Goal: Task Accomplishment & Management: Use online tool/utility

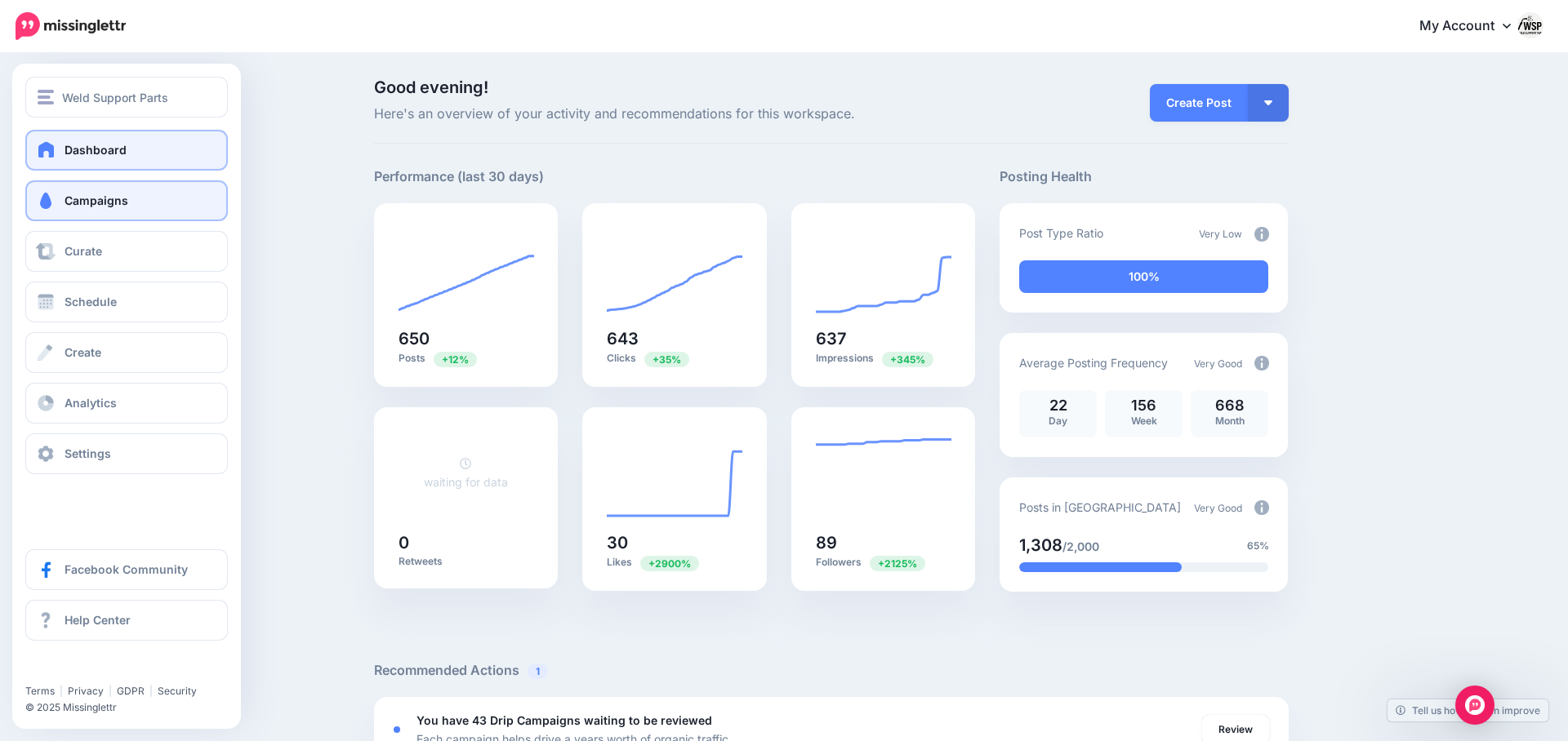
click at [62, 213] on link "Campaigns" at bounding box center [127, 200] width 203 height 41
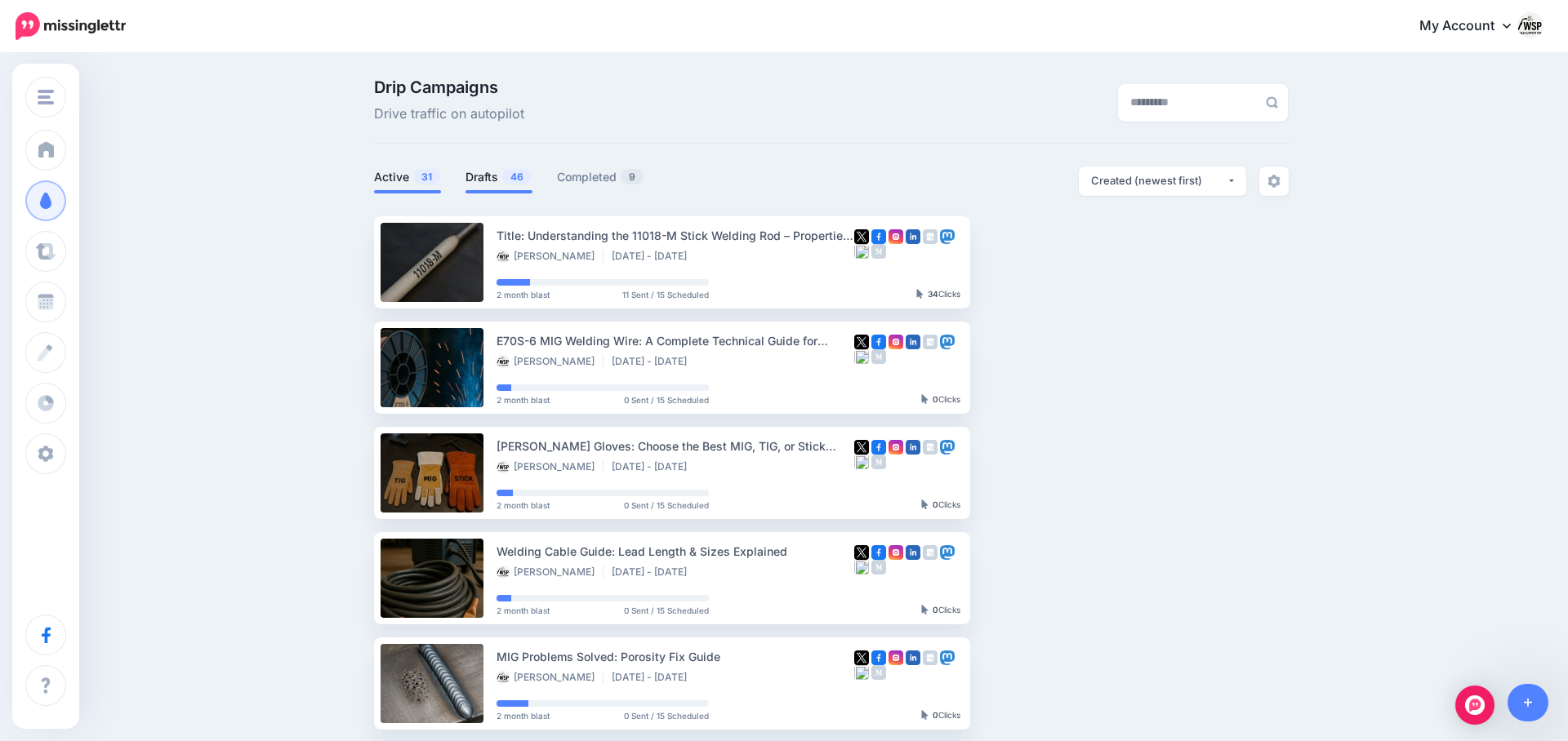
click at [481, 176] on link "Drafts 46" at bounding box center [499, 177] width 67 height 20
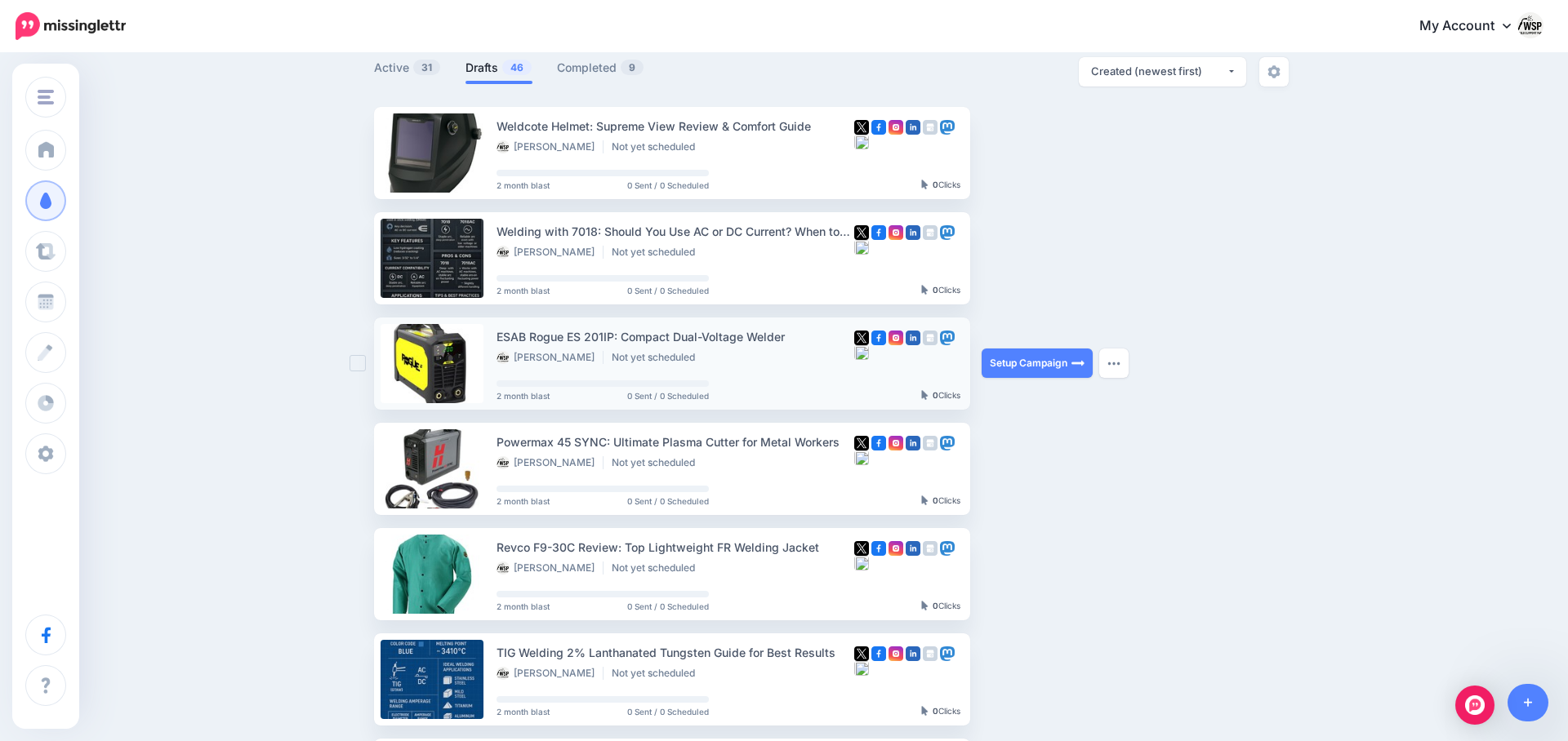
scroll to position [121, 0]
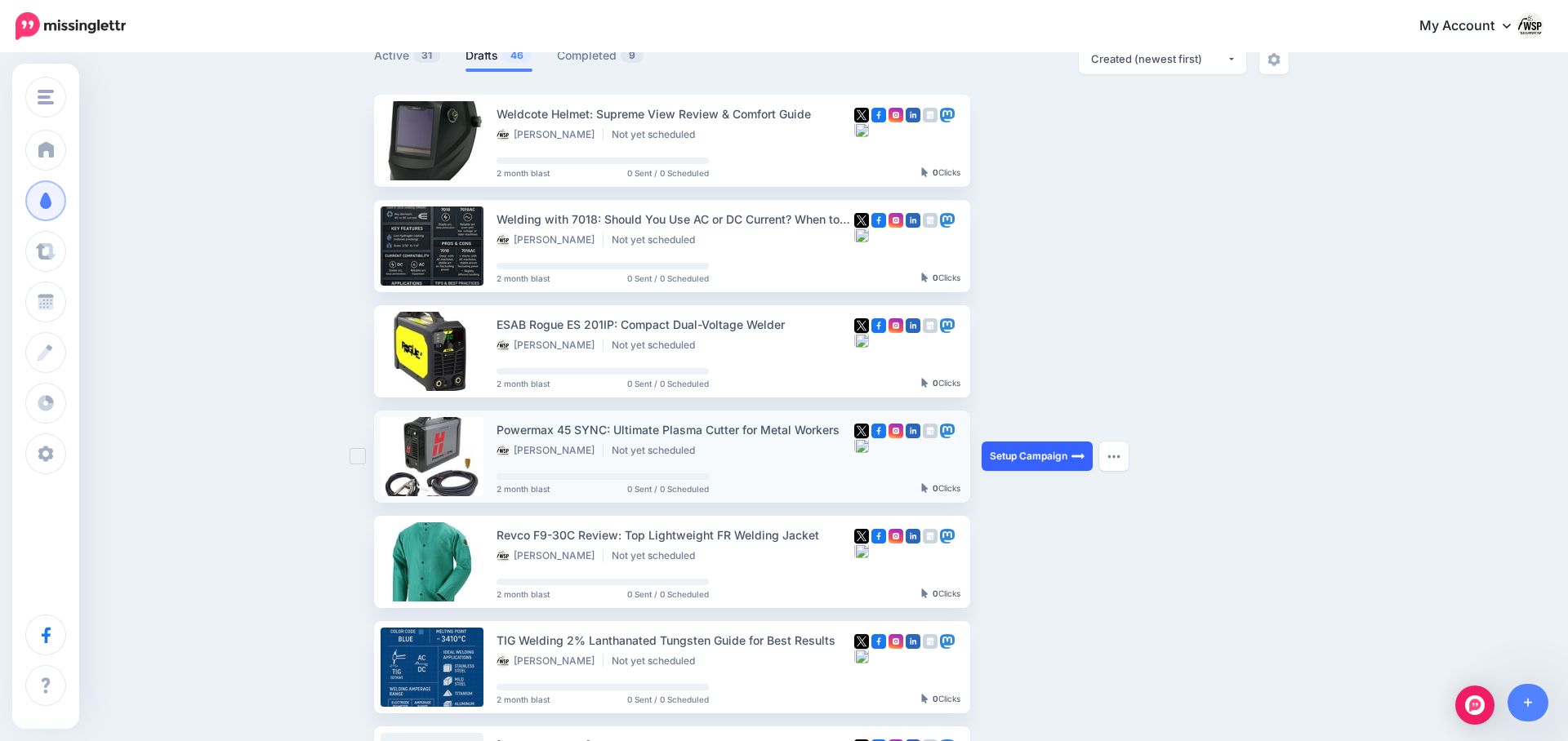
click at [1032, 461] on link "Setup Campaign" at bounding box center [1037, 456] width 111 height 29
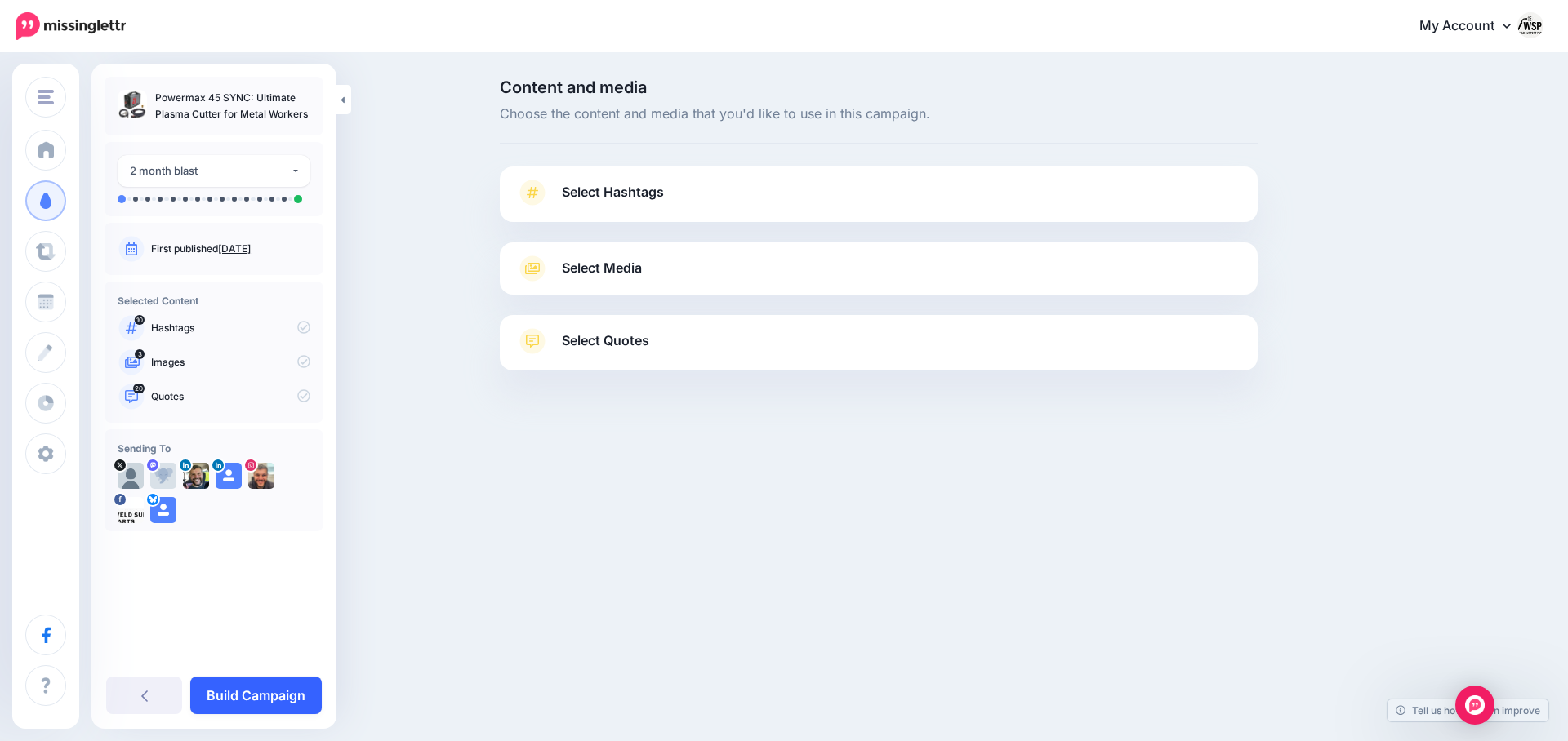
click at [280, 695] on link "Build Campaign" at bounding box center [255, 695] width 131 height 37
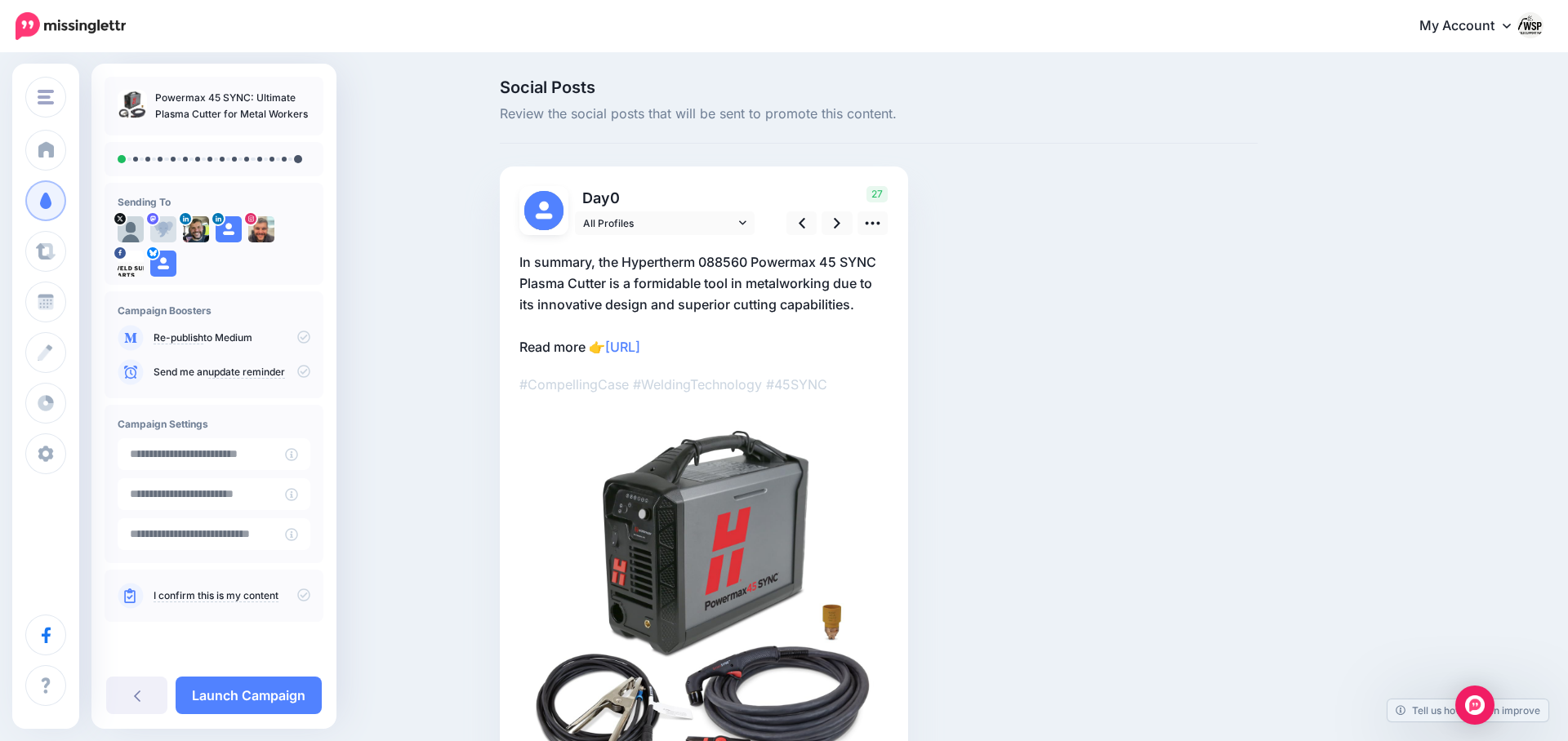
click at [290, 595] on p "I confirm this is my content" at bounding box center [232, 595] width 157 height 14
click at [148, 707] on link at bounding box center [137, 695] width 62 height 37
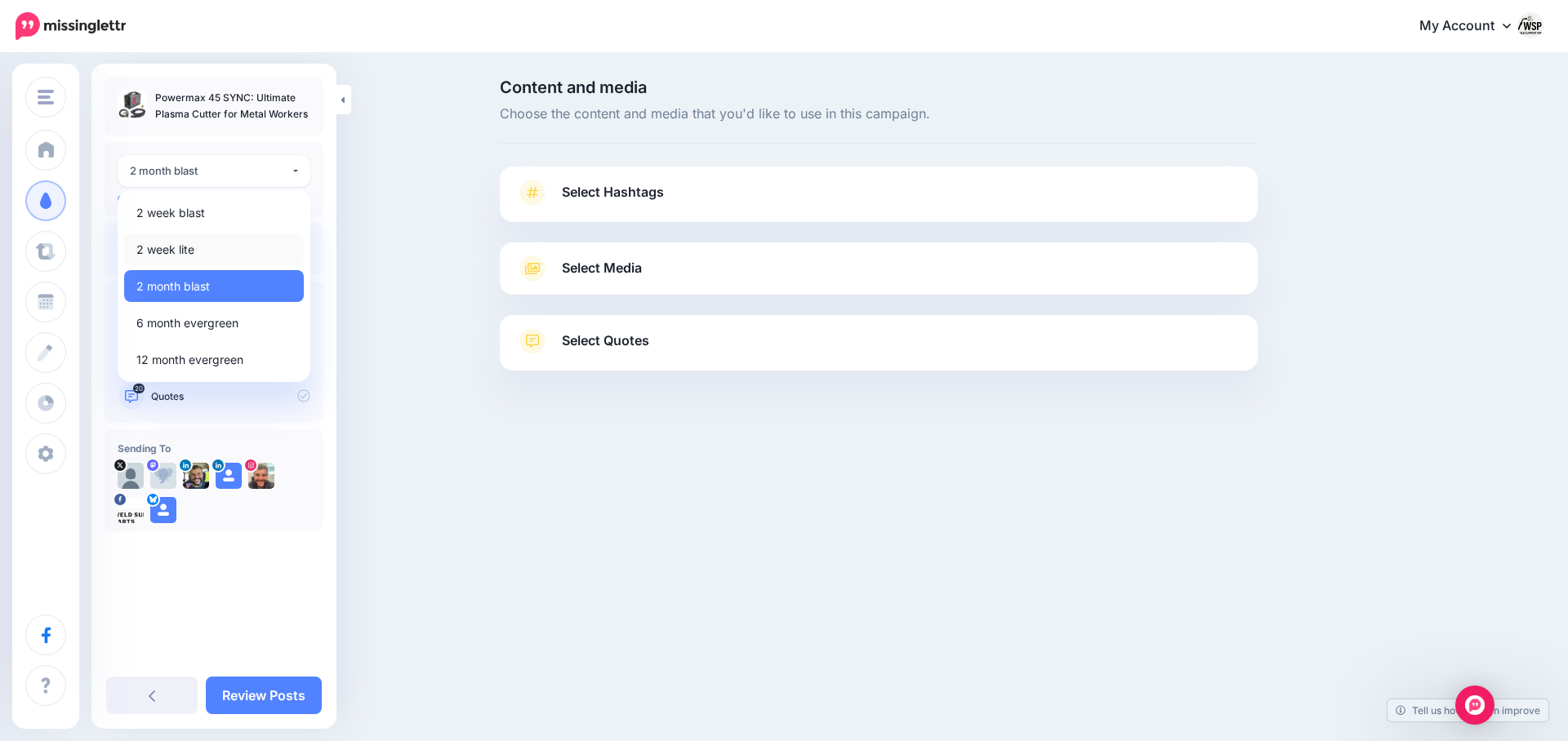
click at [222, 252] on link "2 week lite" at bounding box center [214, 249] width 179 height 32
select select "******"
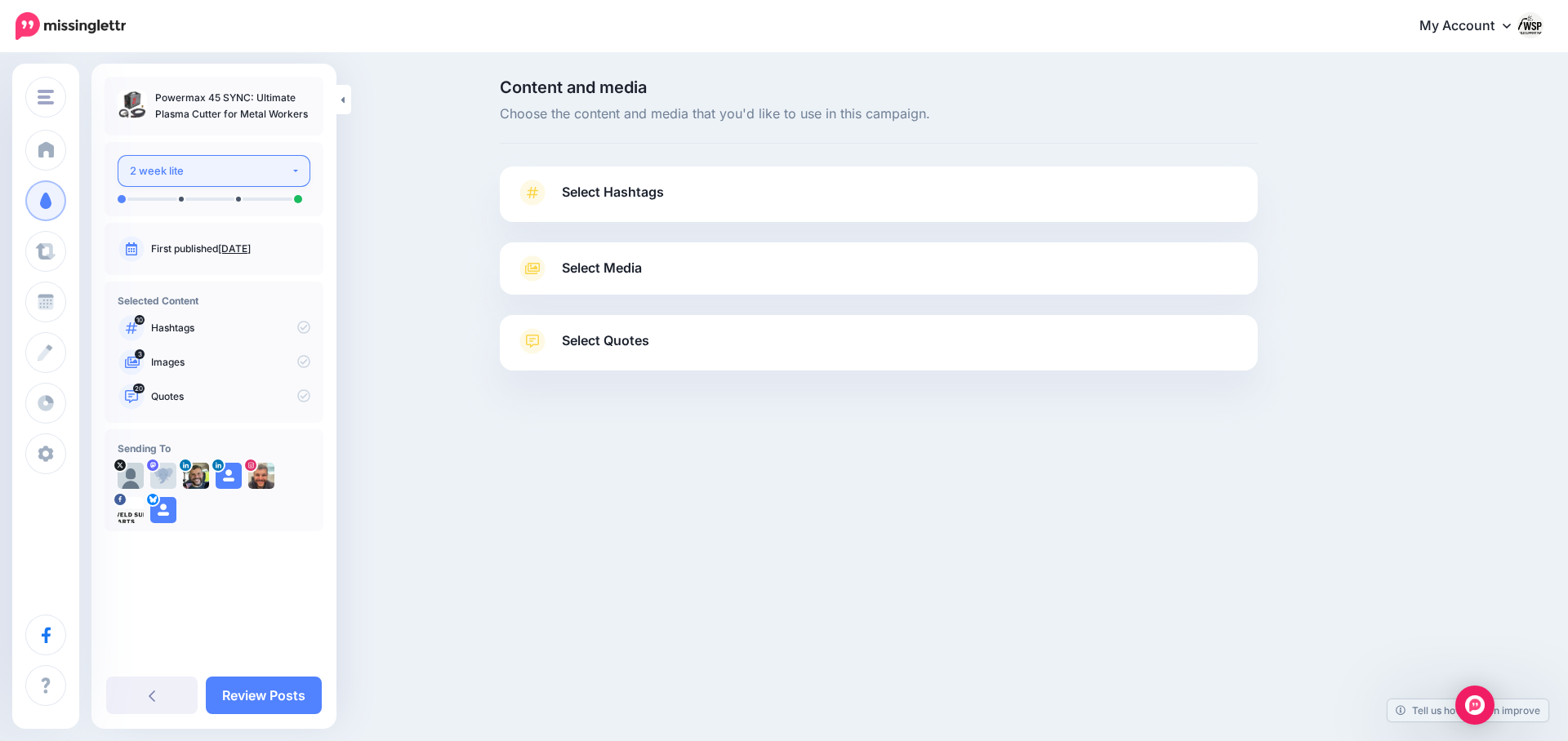
click at [283, 168] on div "2 week lite" at bounding box center [210, 171] width 161 height 19
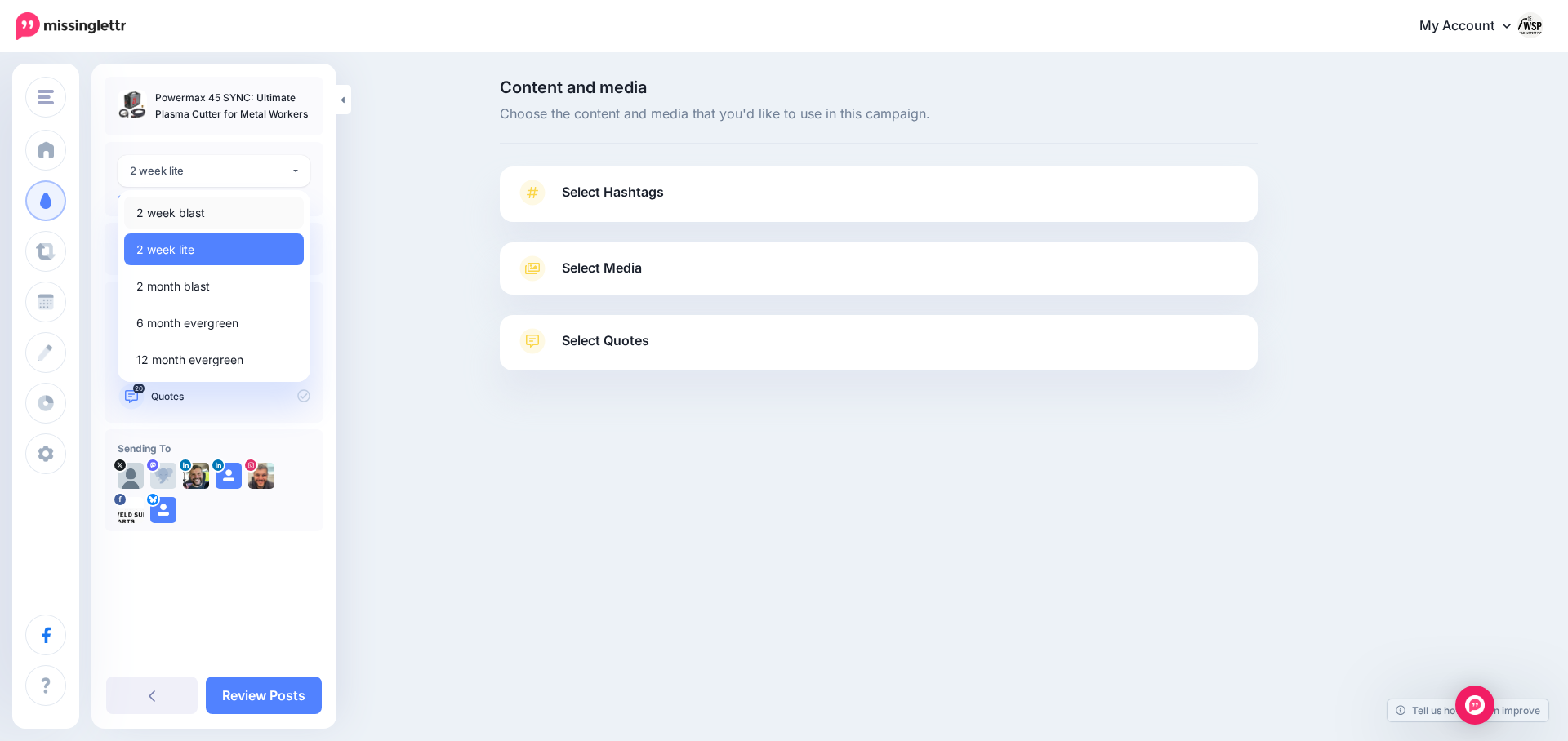
click at [214, 213] on link "2 week blast" at bounding box center [214, 212] width 179 height 32
select select "******"
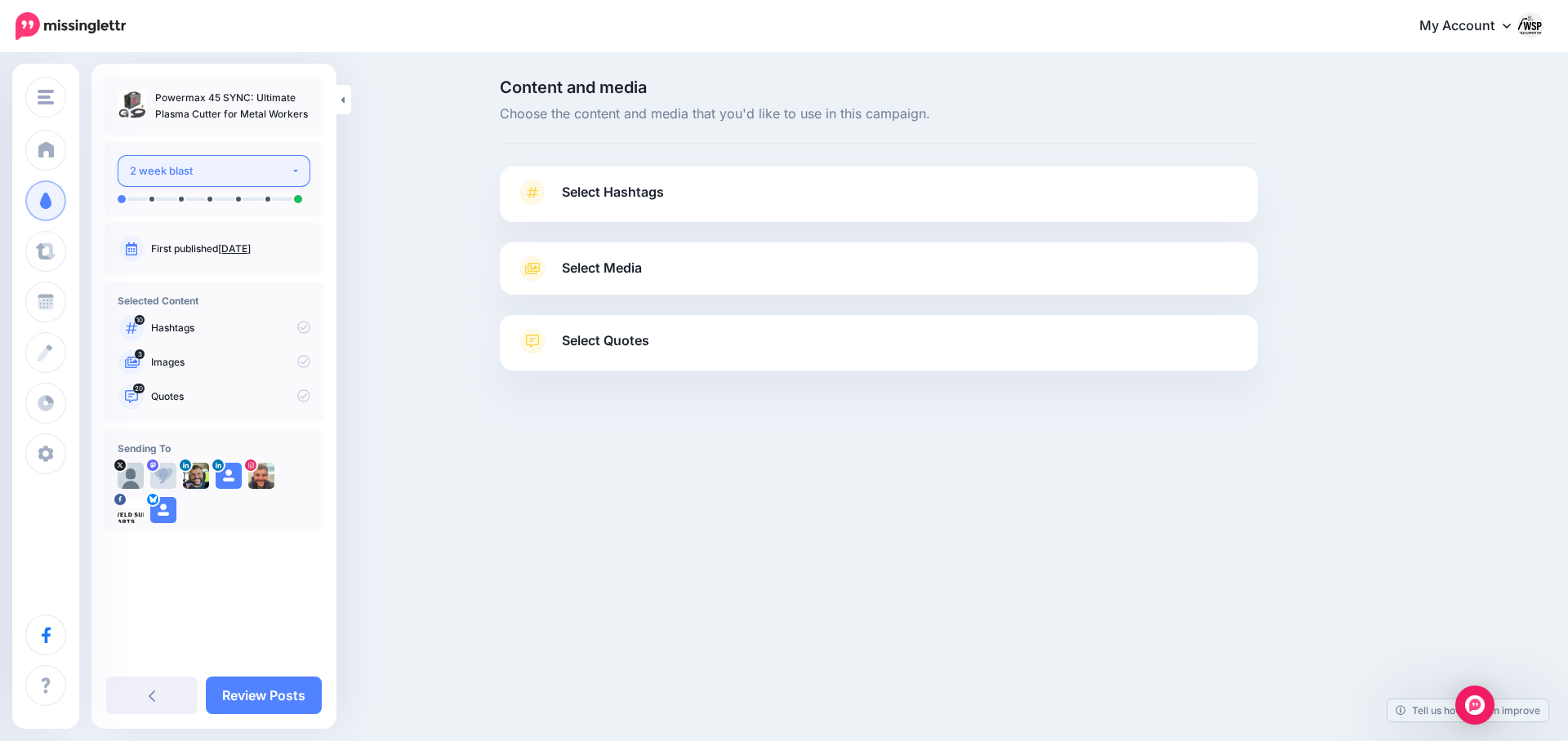
click at [223, 177] on div "2 week blast" at bounding box center [210, 171] width 161 height 19
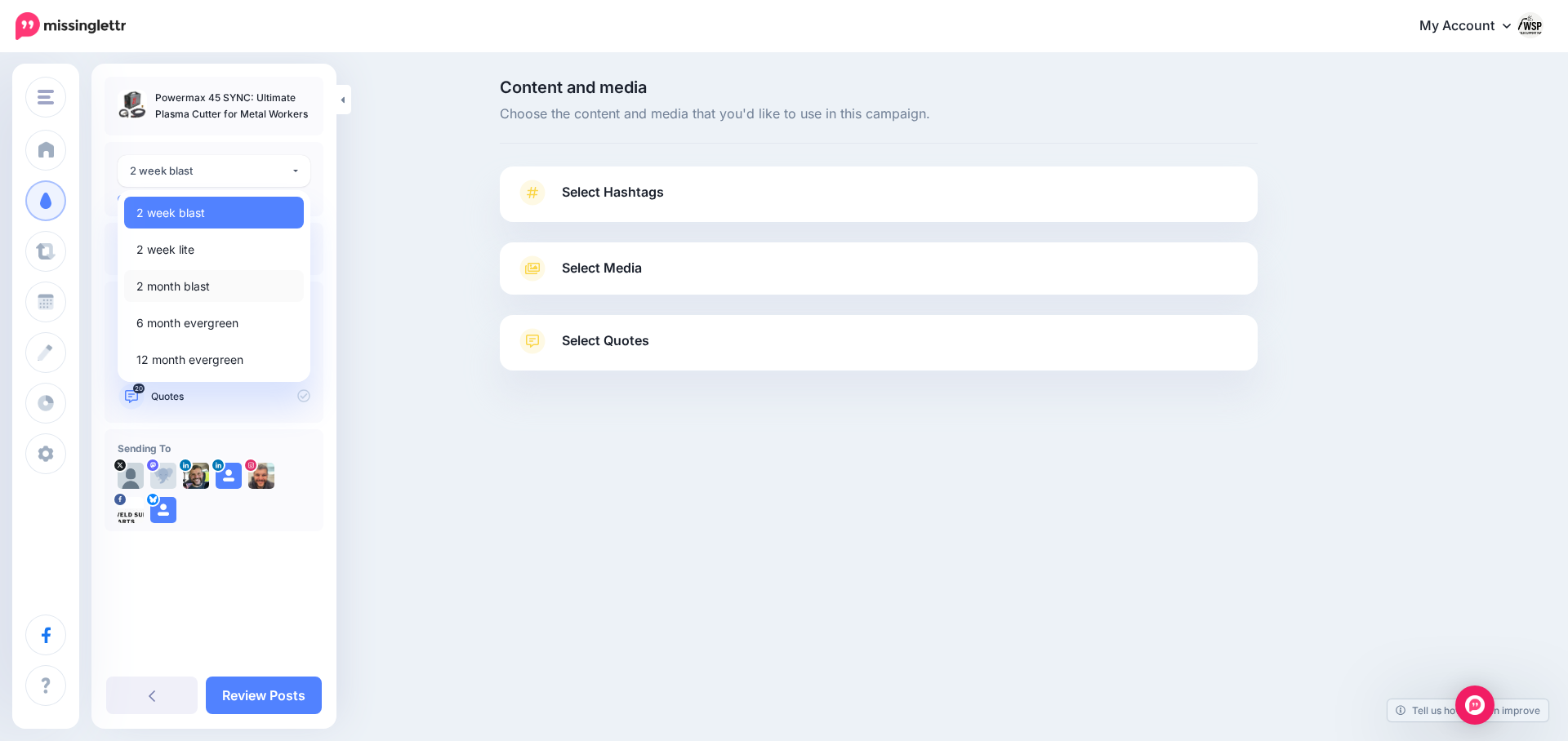
click at [195, 288] on span "2 month blast" at bounding box center [173, 287] width 73 height 20
select select "******"
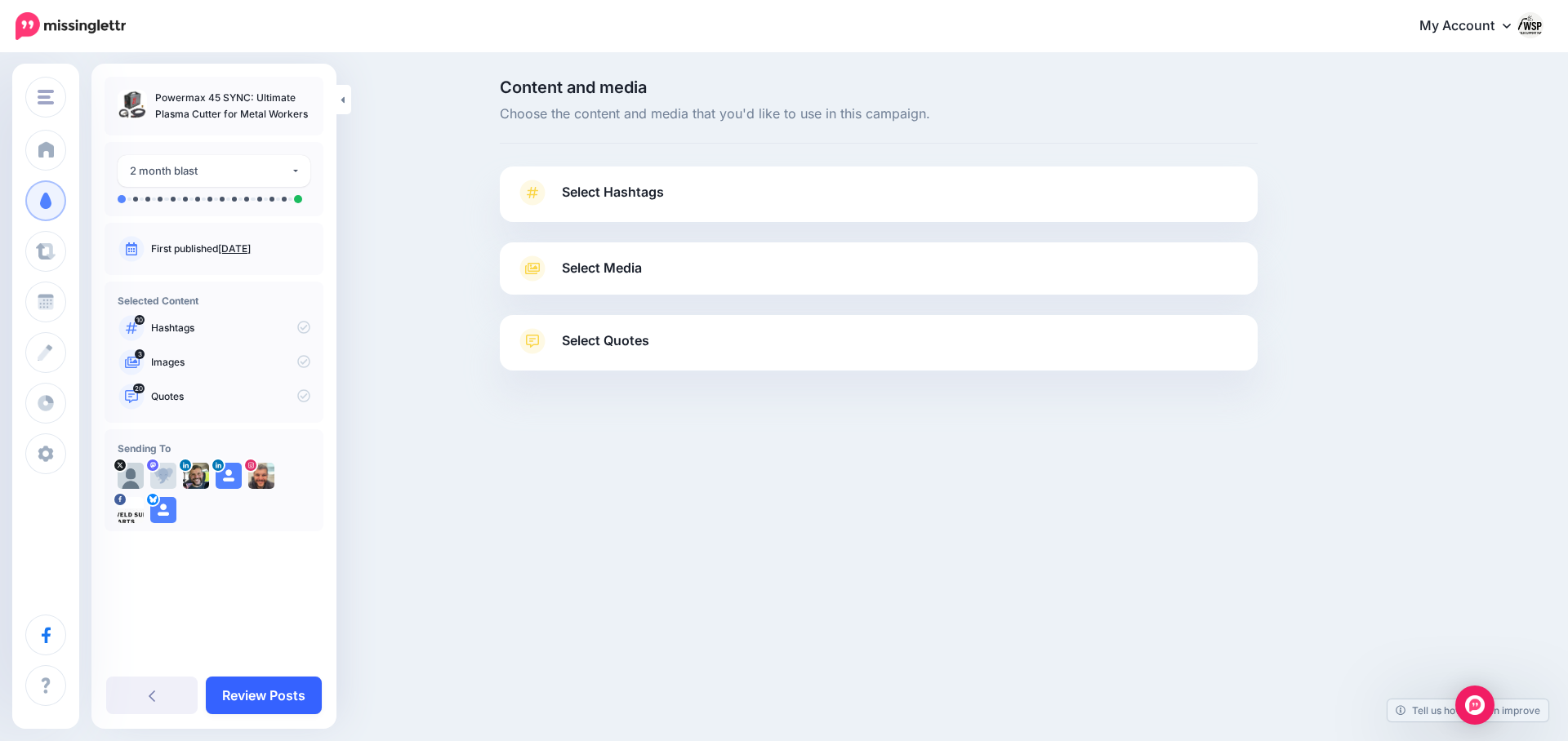
click at [285, 686] on link "Review Posts" at bounding box center [263, 695] width 116 height 37
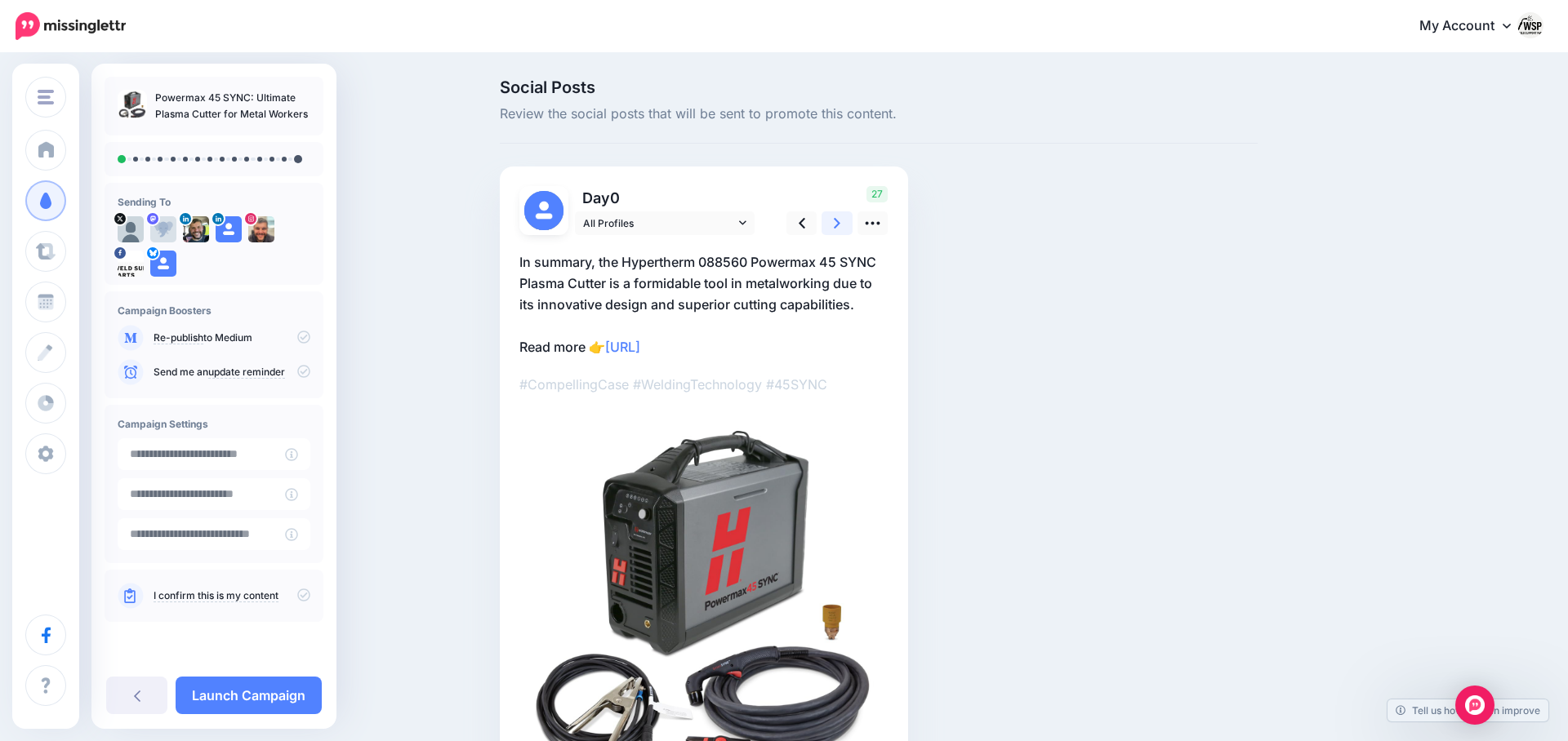
click at [841, 217] on link at bounding box center [837, 223] width 31 height 24
click at [843, 217] on link at bounding box center [837, 223] width 31 height 24
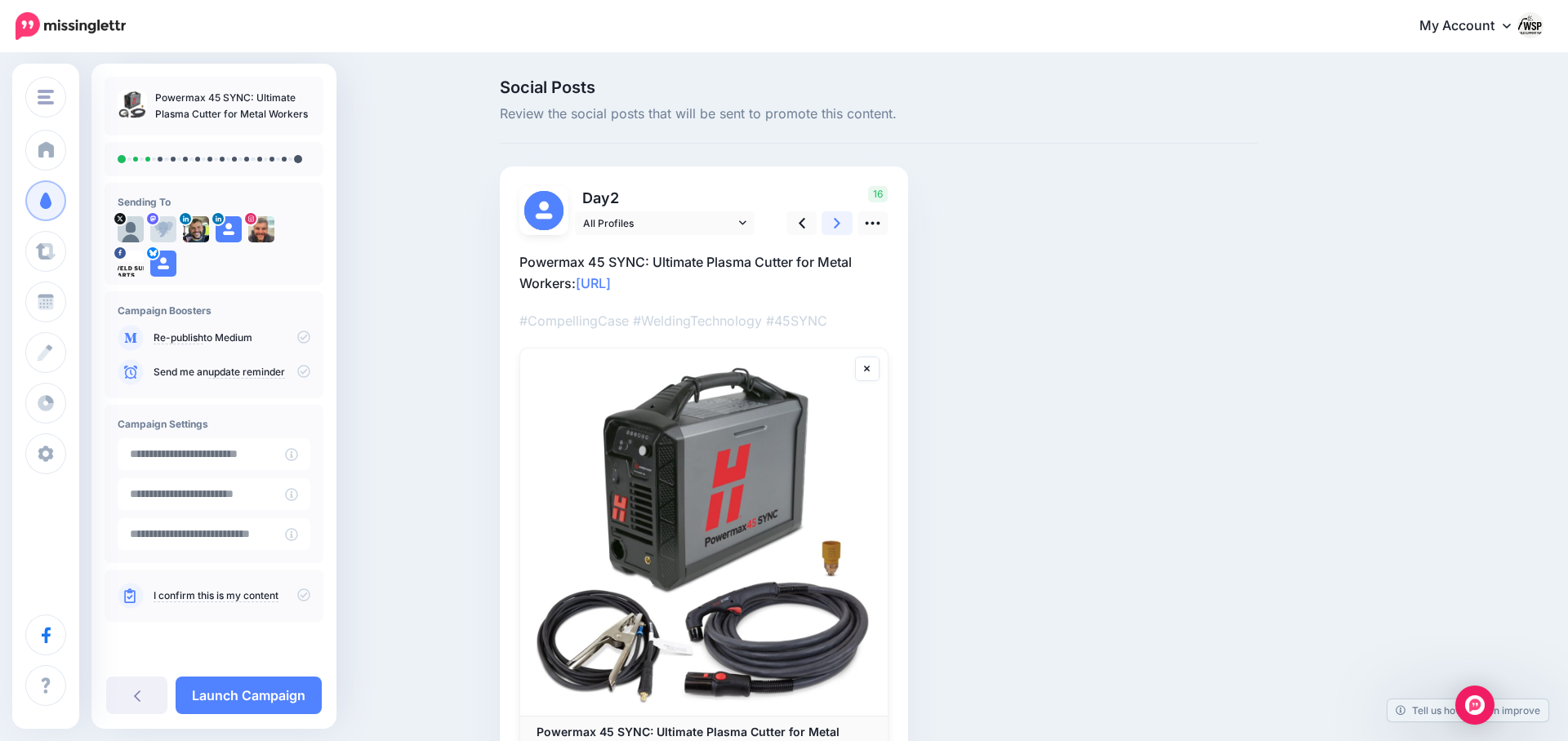
click at [844, 218] on link at bounding box center [837, 223] width 31 height 24
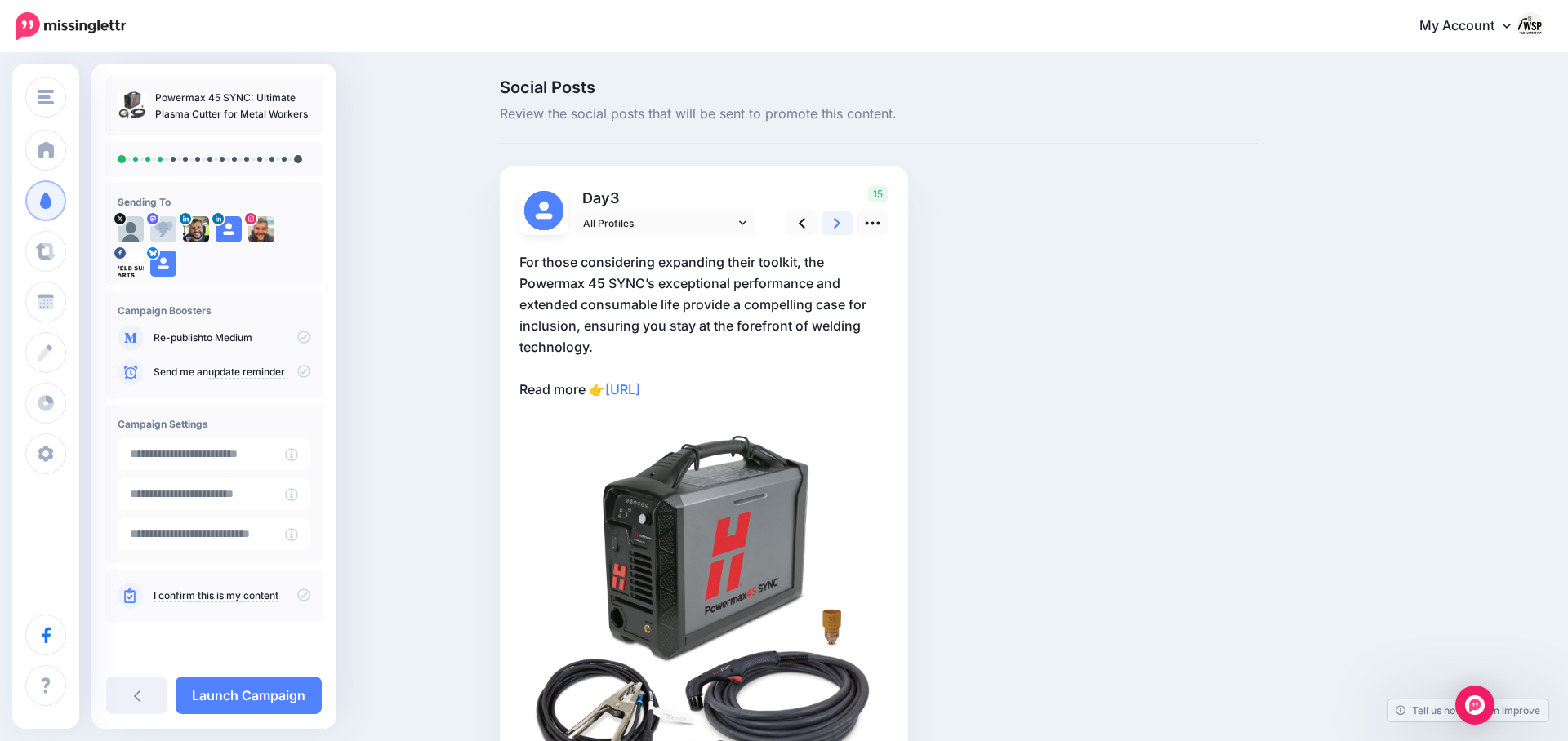
click at [844, 218] on link at bounding box center [837, 223] width 31 height 24
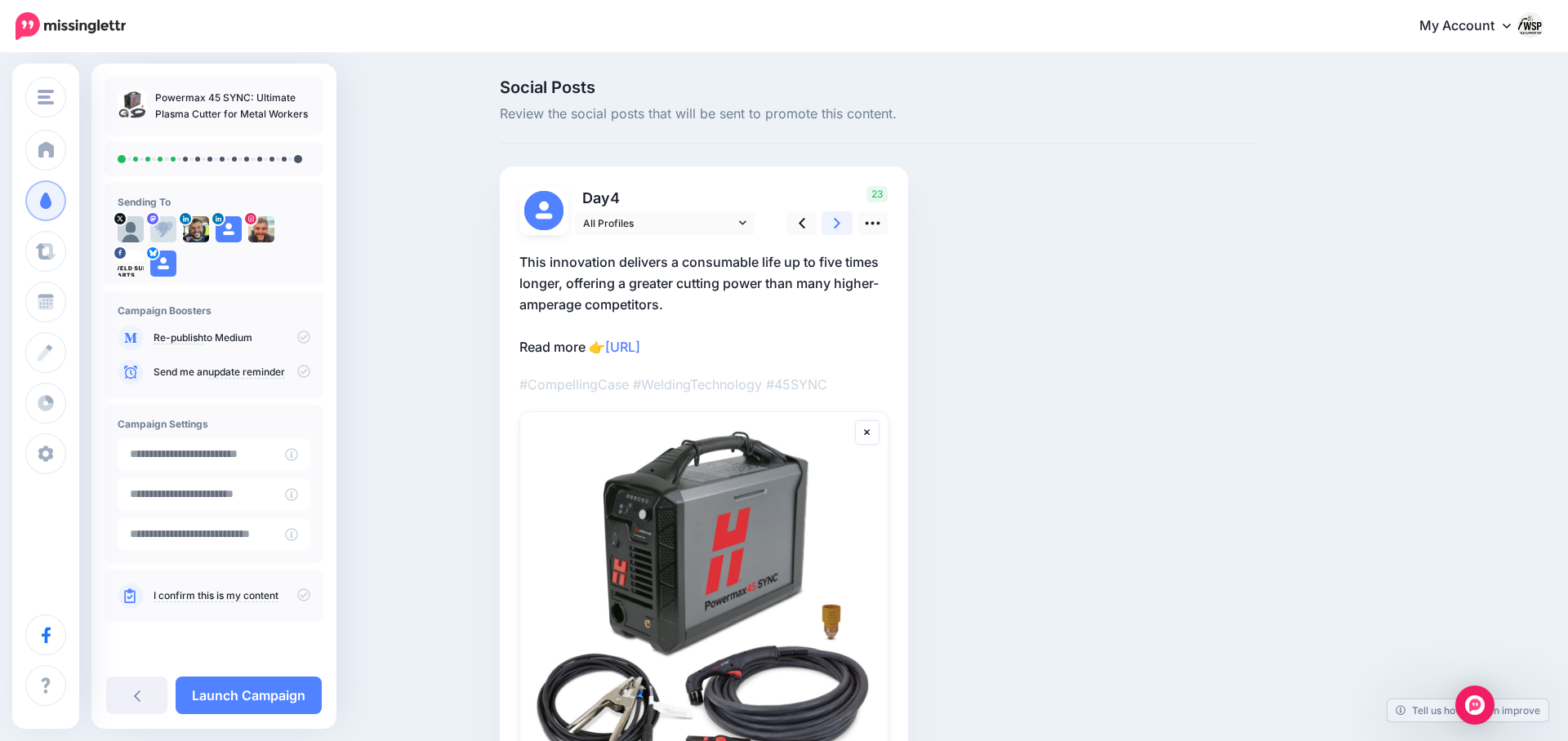
click at [844, 218] on link at bounding box center [837, 223] width 31 height 24
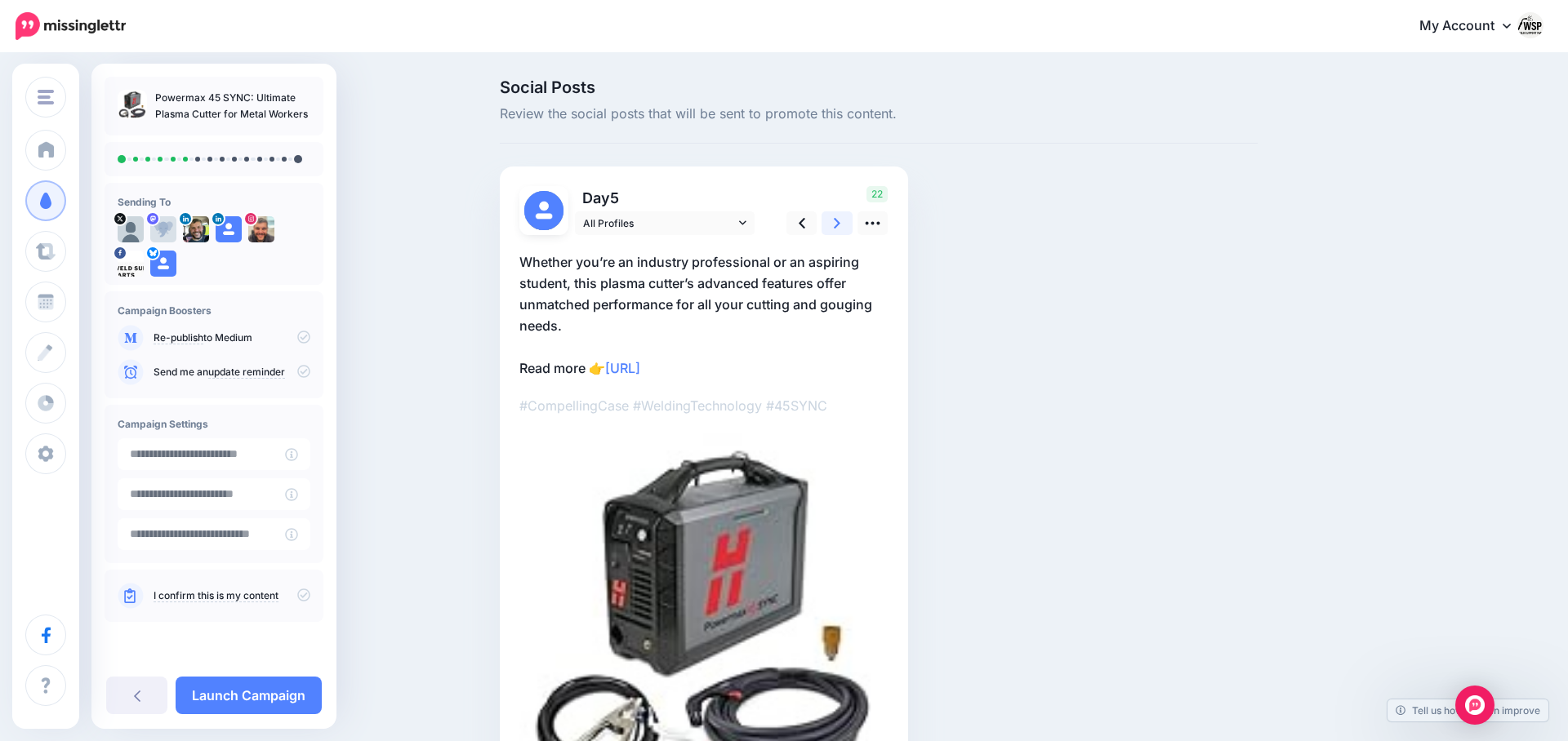
click at [844, 218] on link at bounding box center [837, 223] width 31 height 24
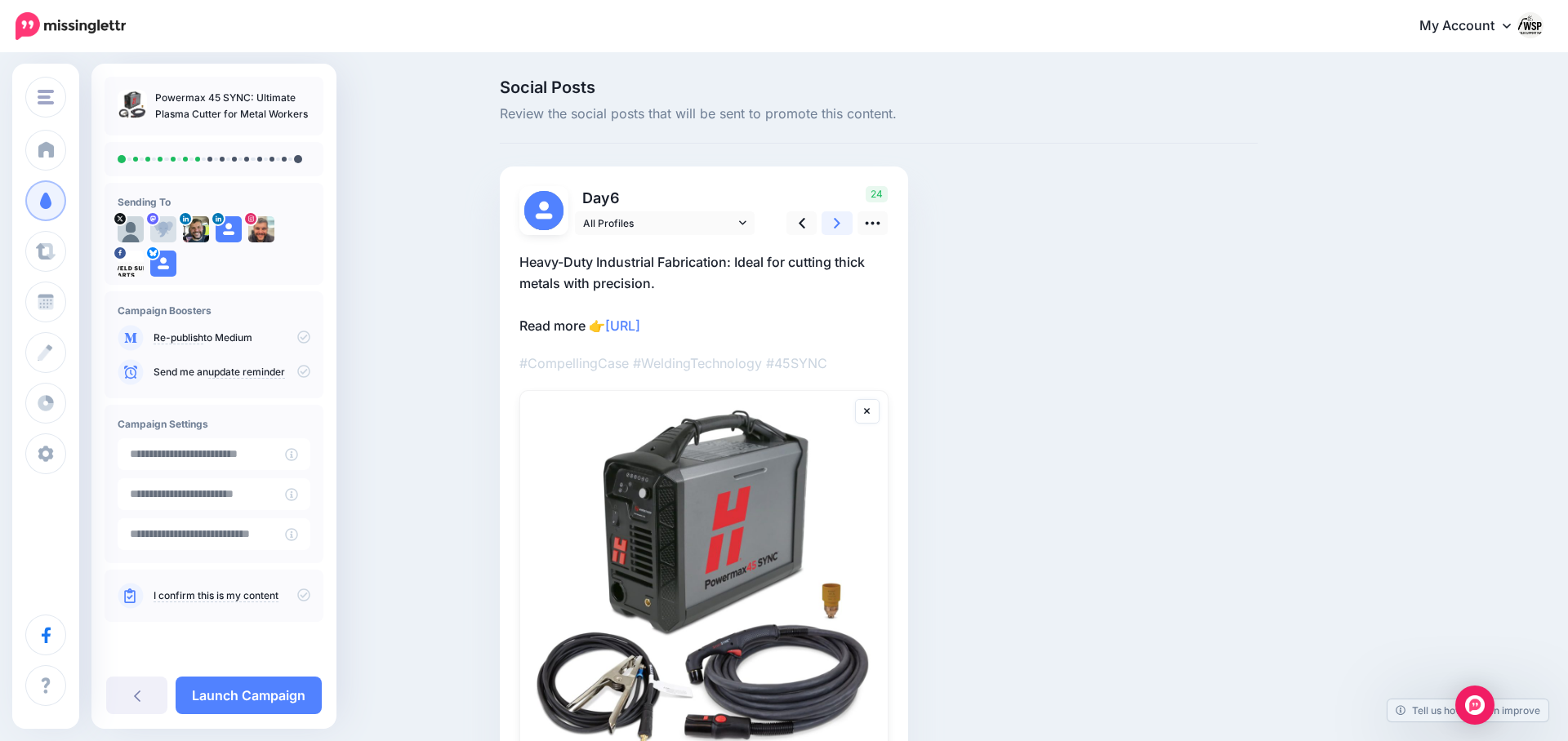
click at [844, 218] on link at bounding box center [837, 223] width 31 height 24
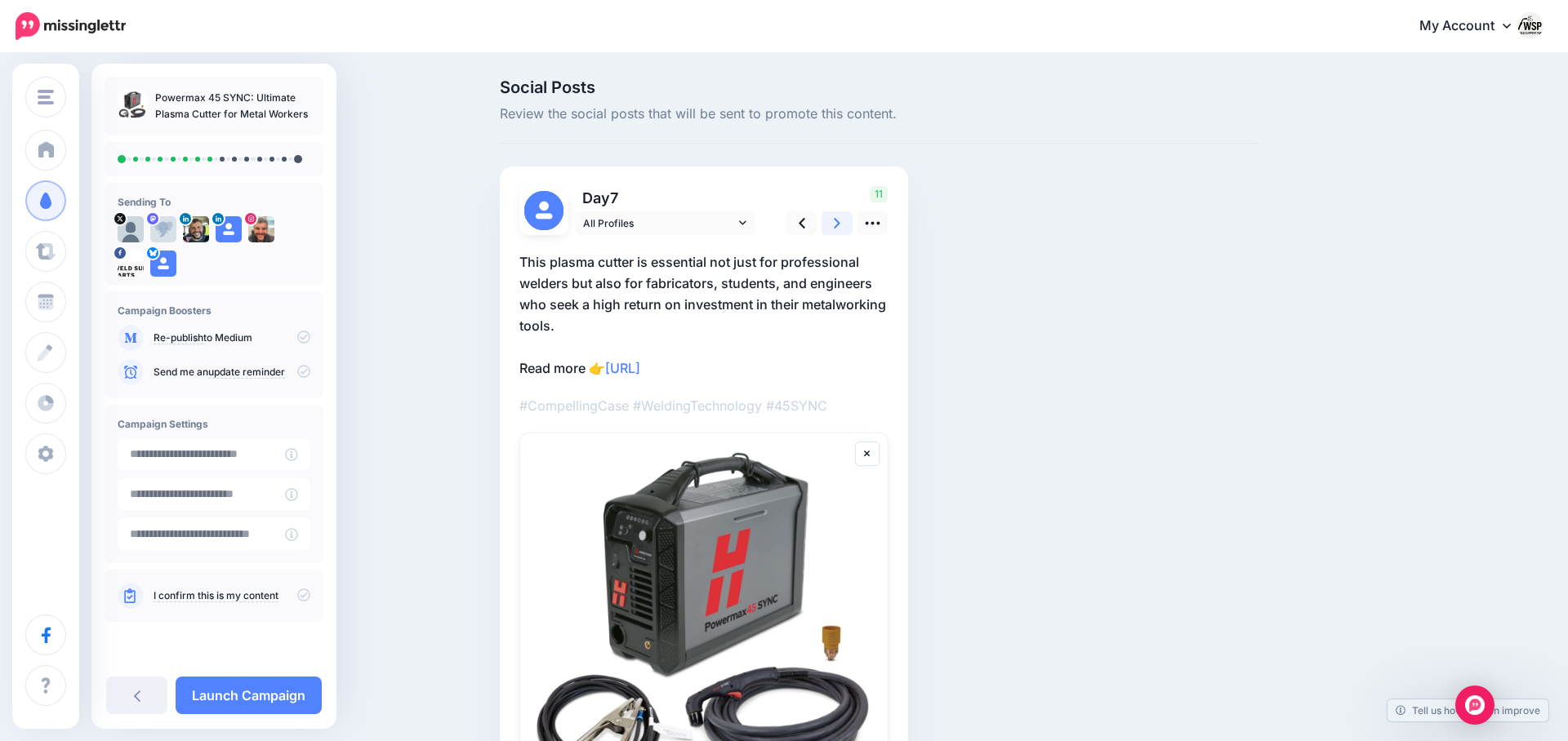
click at [844, 218] on link at bounding box center [837, 223] width 31 height 24
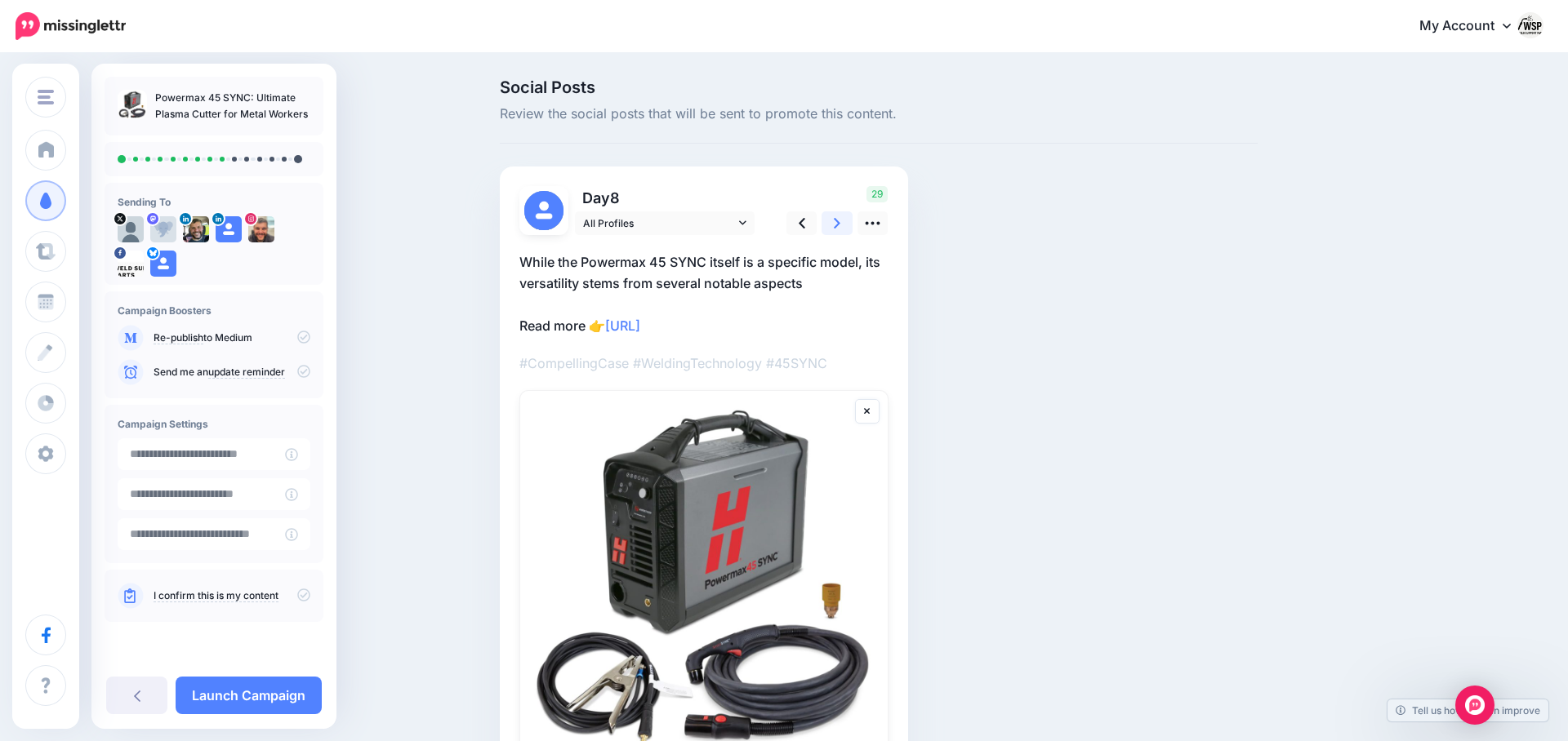
click at [844, 218] on link at bounding box center [837, 223] width 31 height 24
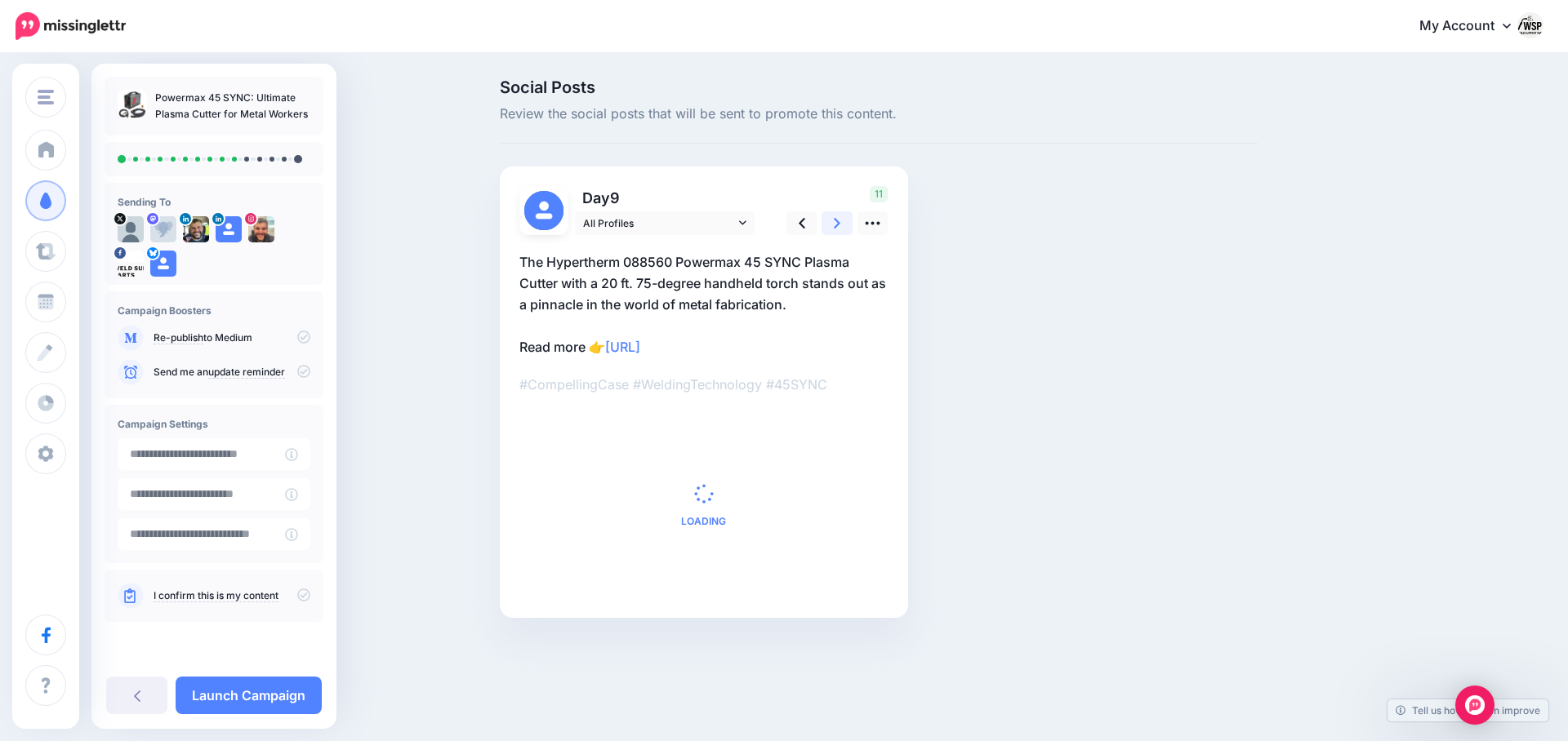
click at [844, 218] on link at bounding box center [837, 223] width 31 height 24
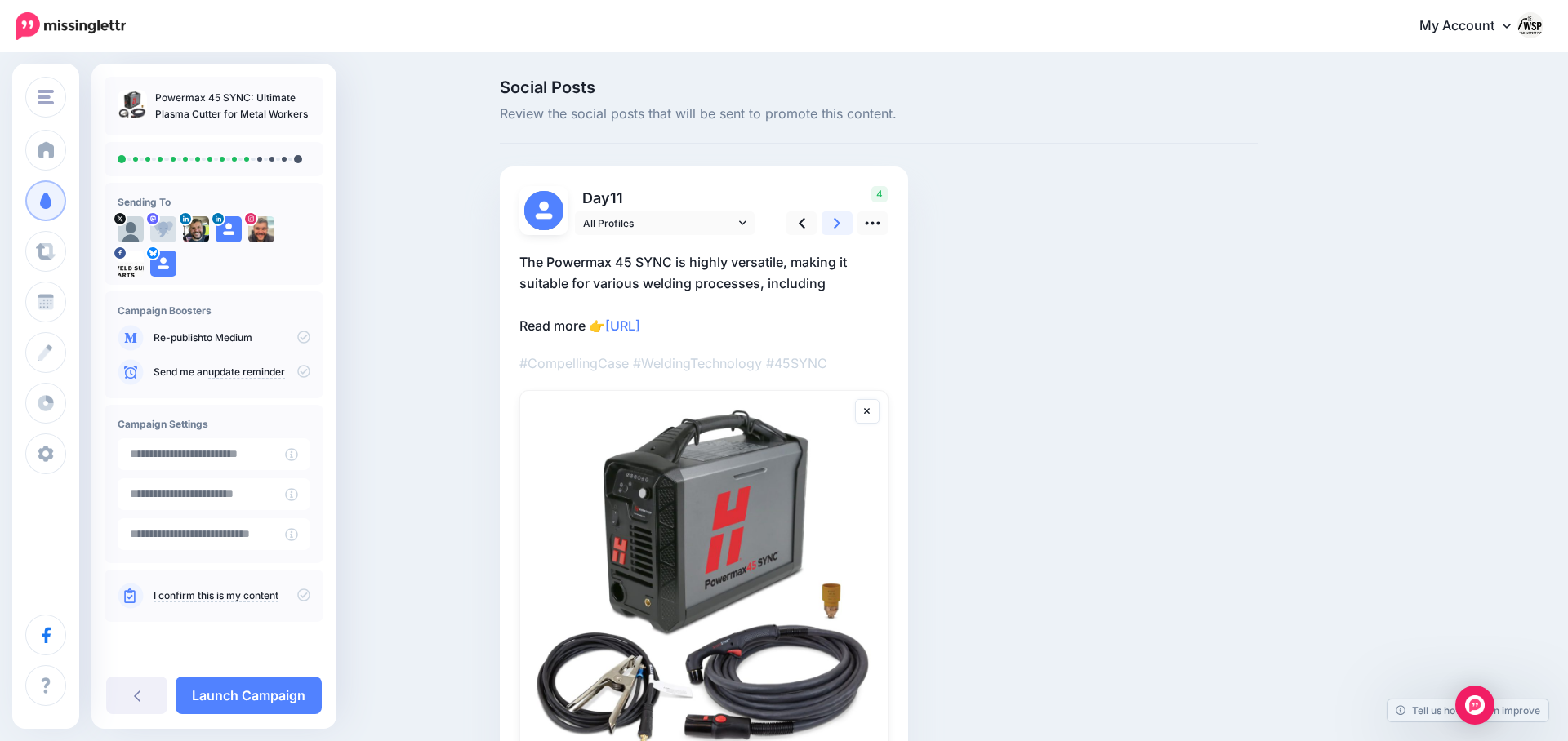
click at [844, 218] on link at bounding box center [837, 223] width 31 height 24
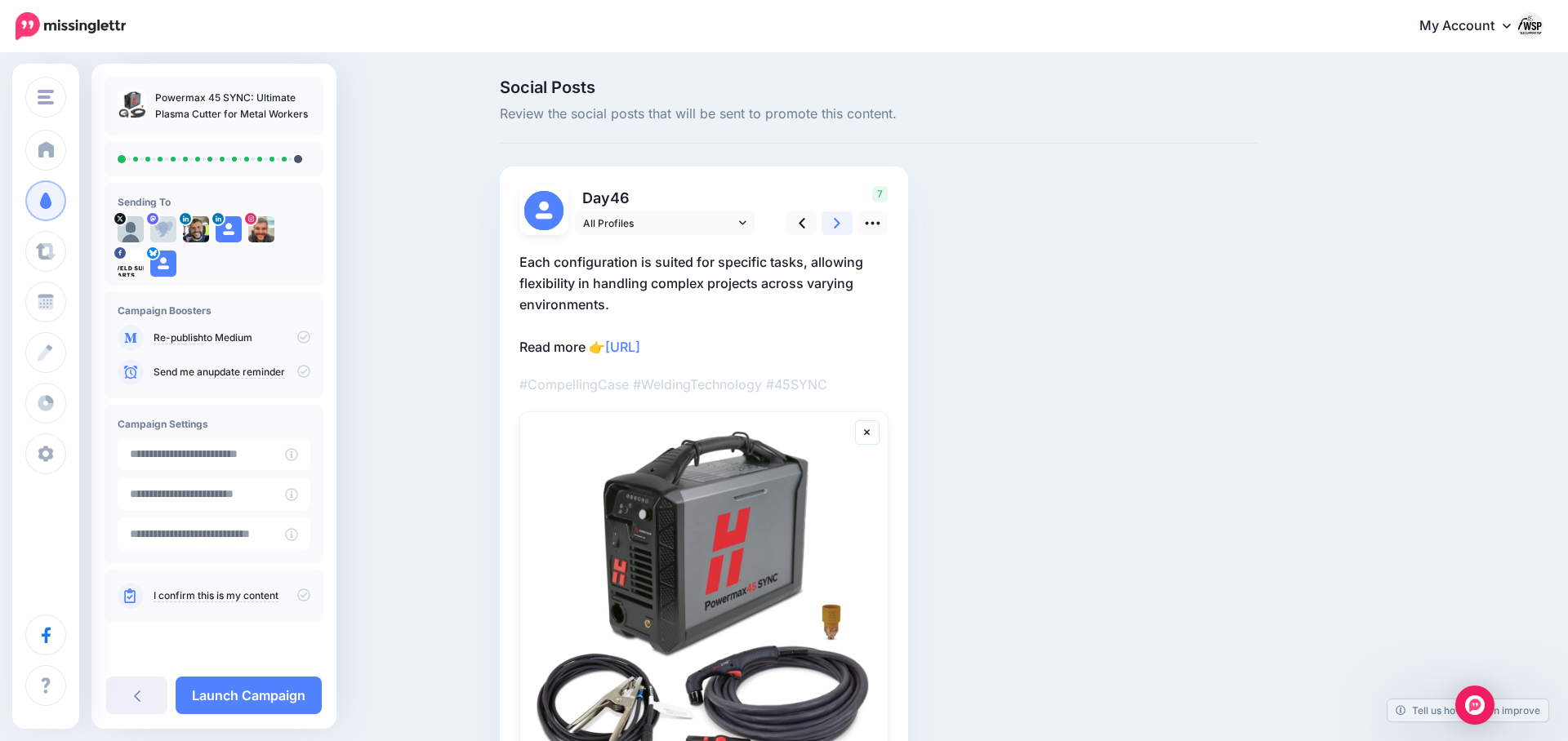
click at [844, 218] on link at bounding box center [837, 223] width 31 height 24
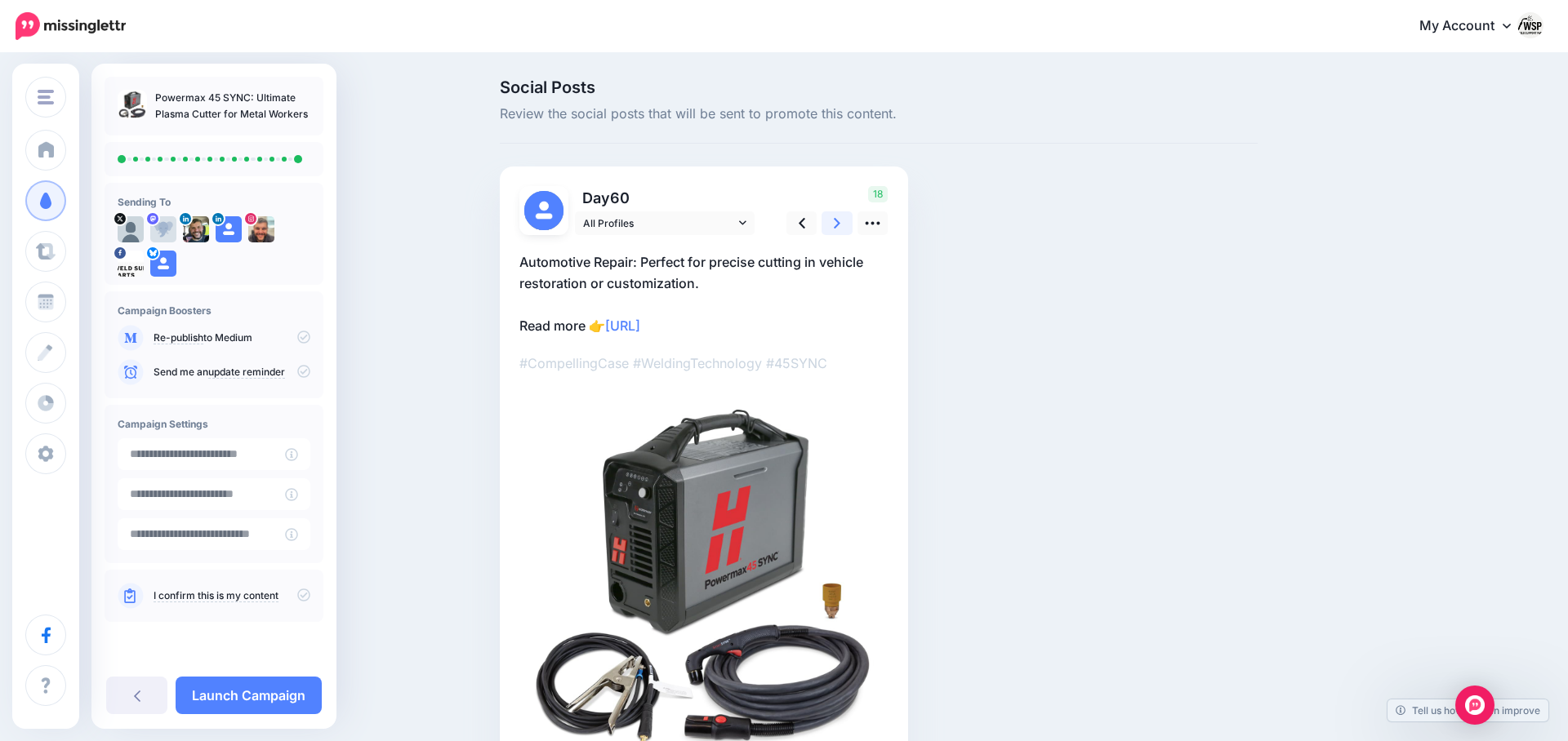
click at [844, 218] on link at bounding box center [837, 223] width 31 height 24
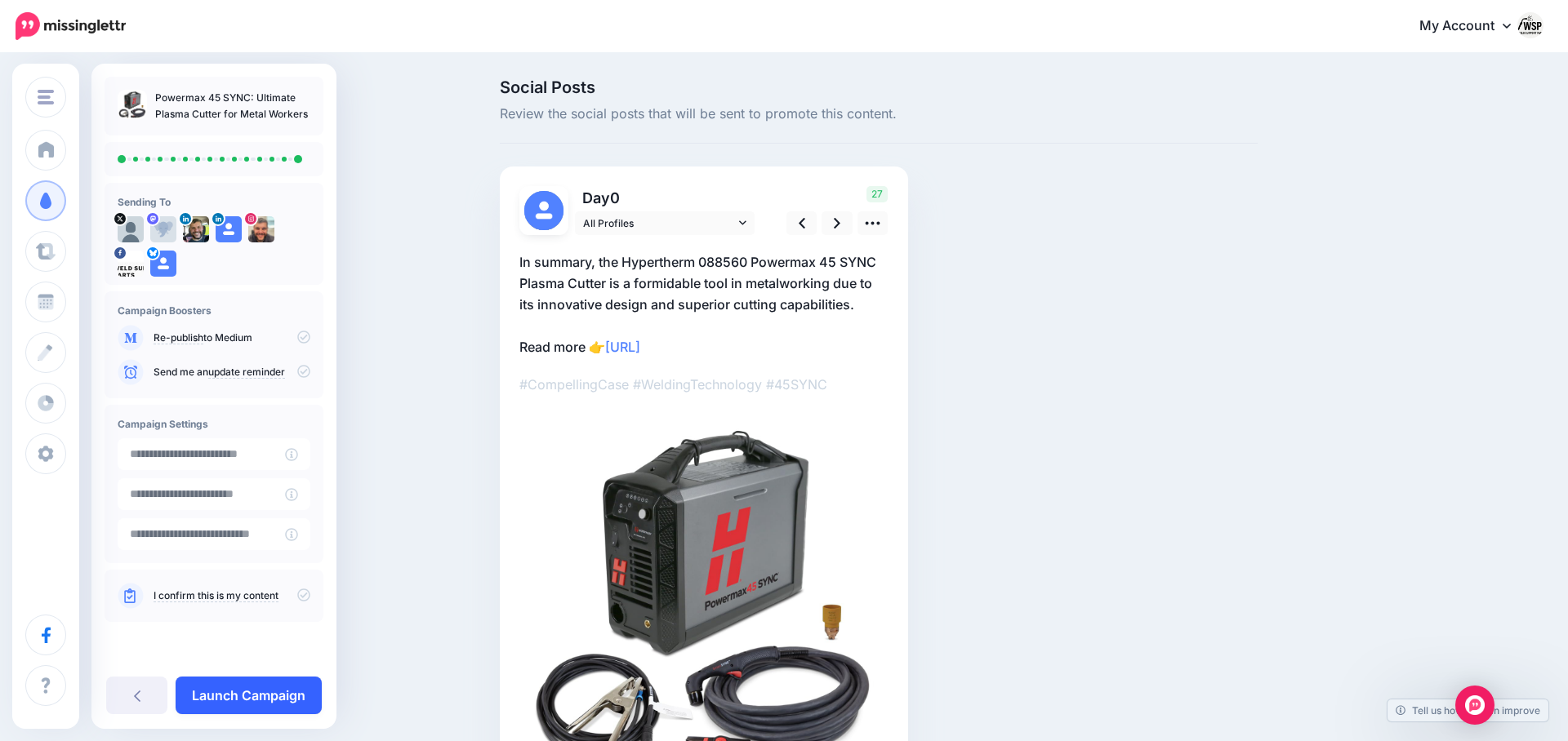
click at [296, 689] on link "Launch Campaign" at bounding box center [248, 695] width 146 height 37
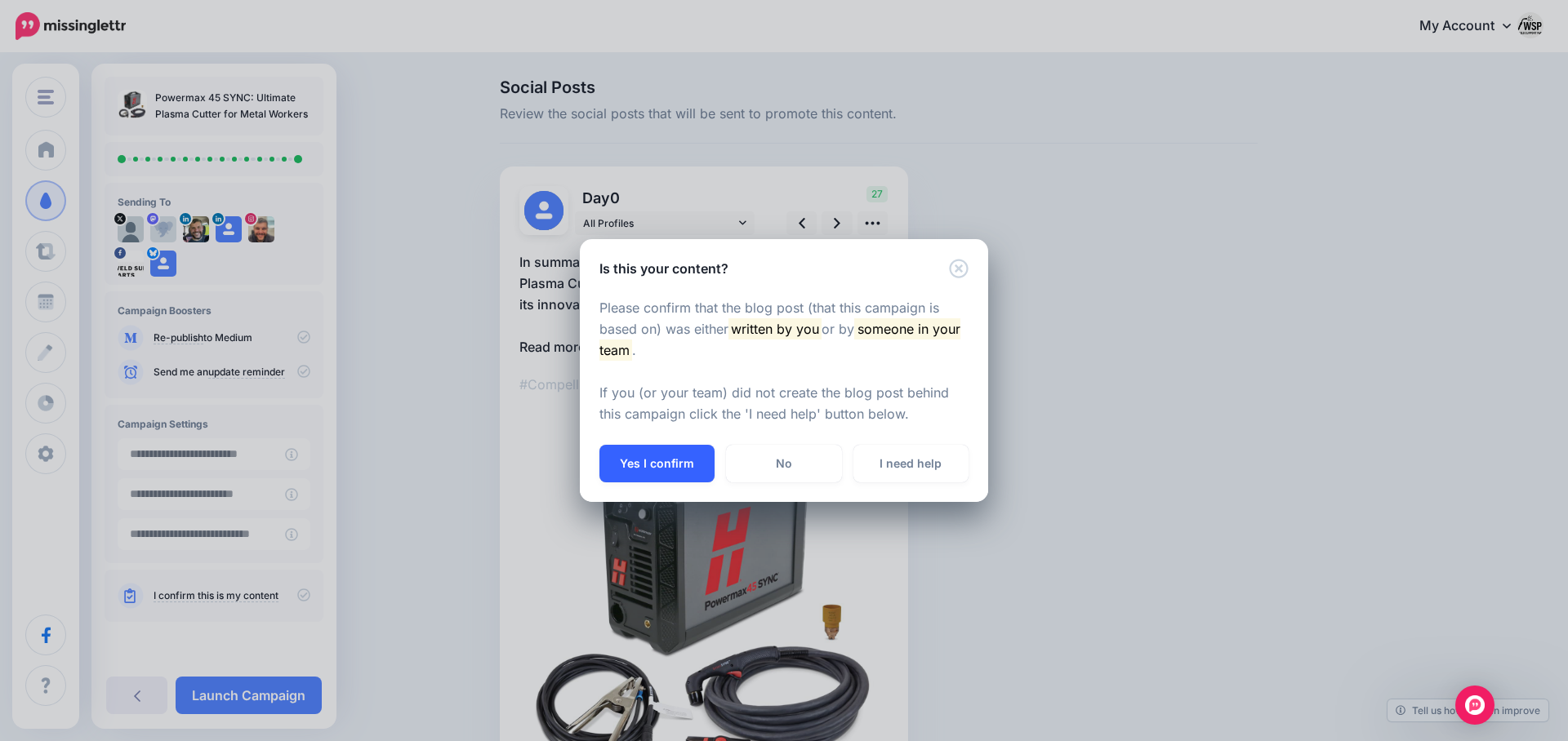
click at [677, 453] on button "Yes I confirm" at bounding box center [656, 463] width 115 height 37
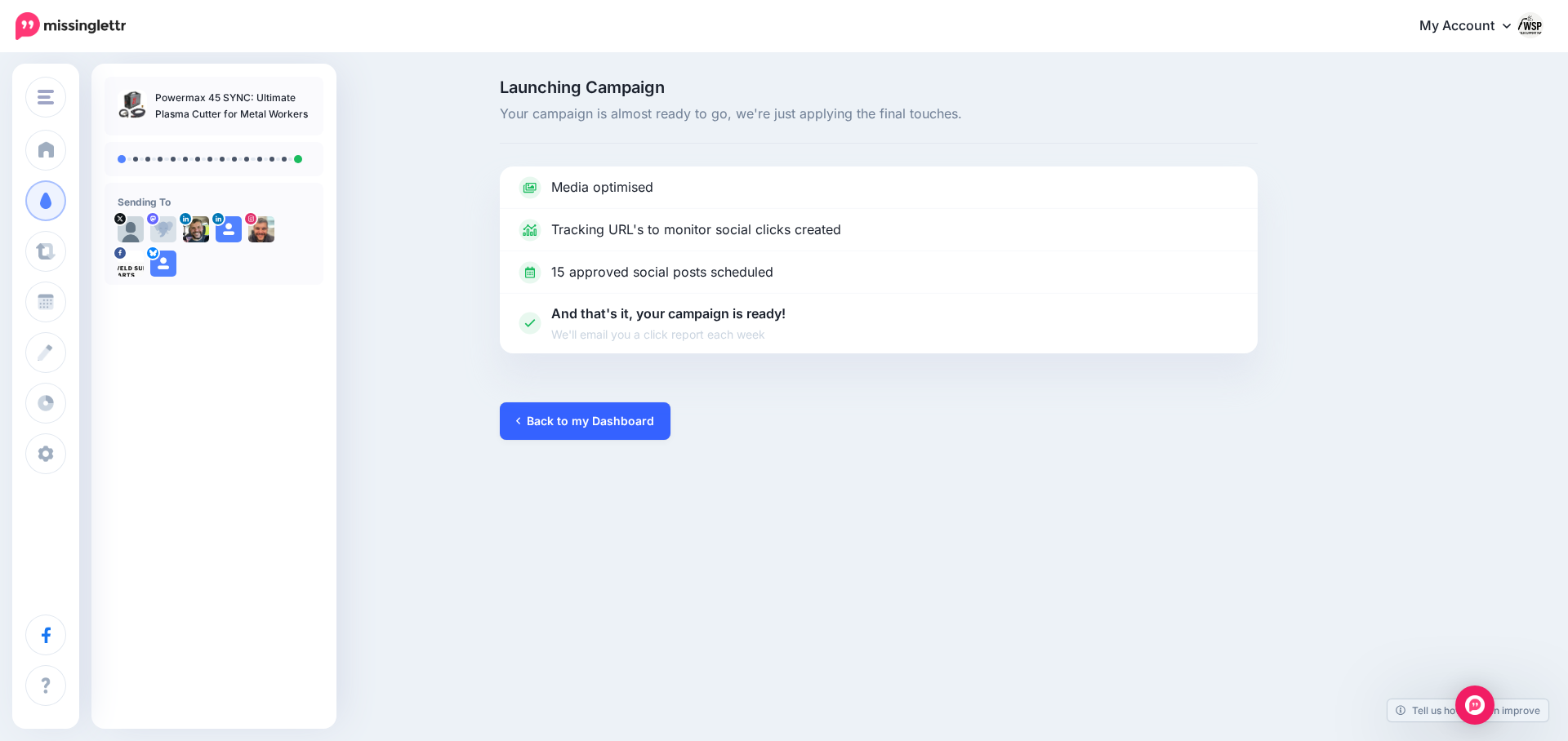
click at [638, 421] on link "Back to my Dashboard" at bounding box center [585, 421] width 171 height 37
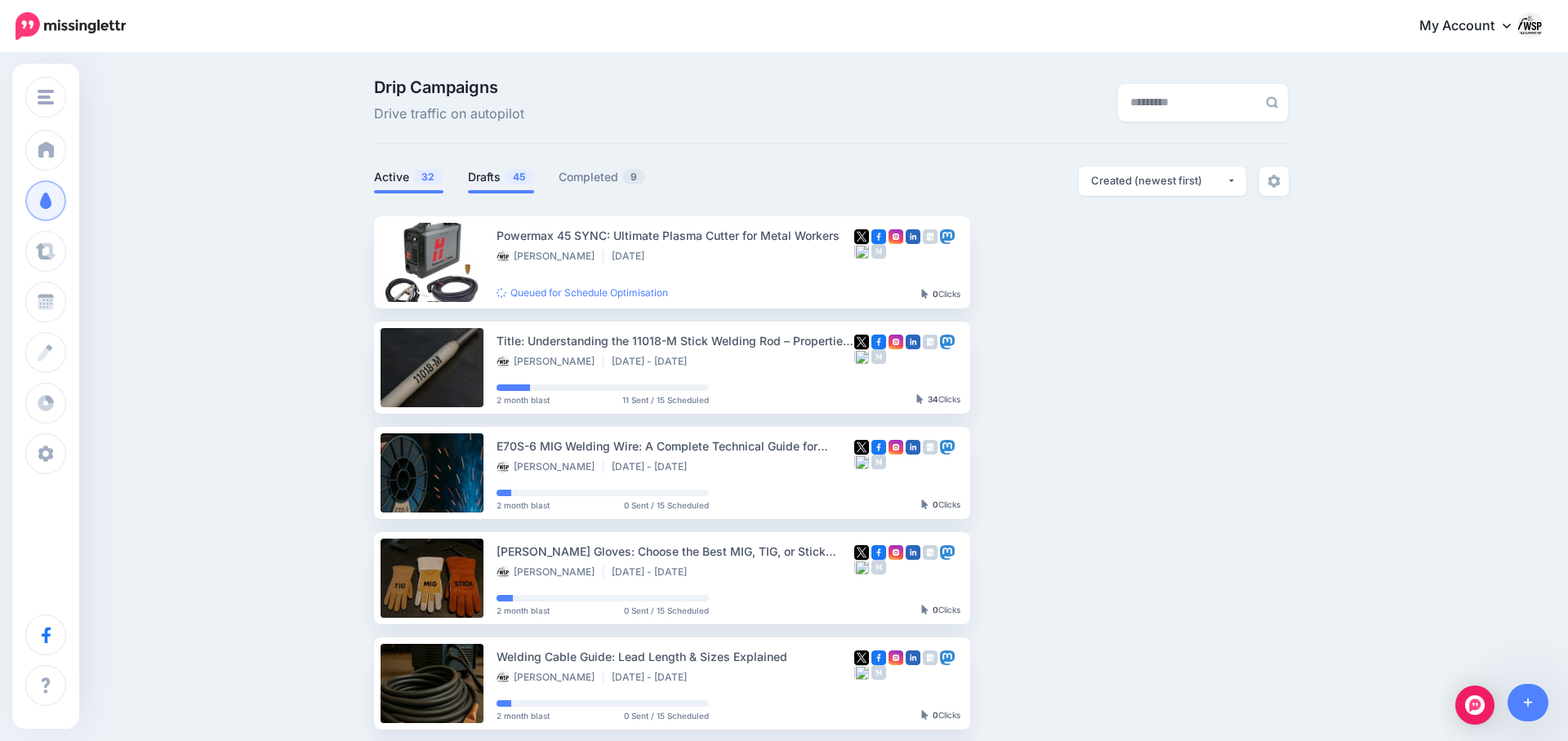
click at [502, 178] on link "Drafts 45" at bounding box center [501, 177] width 66 height 20
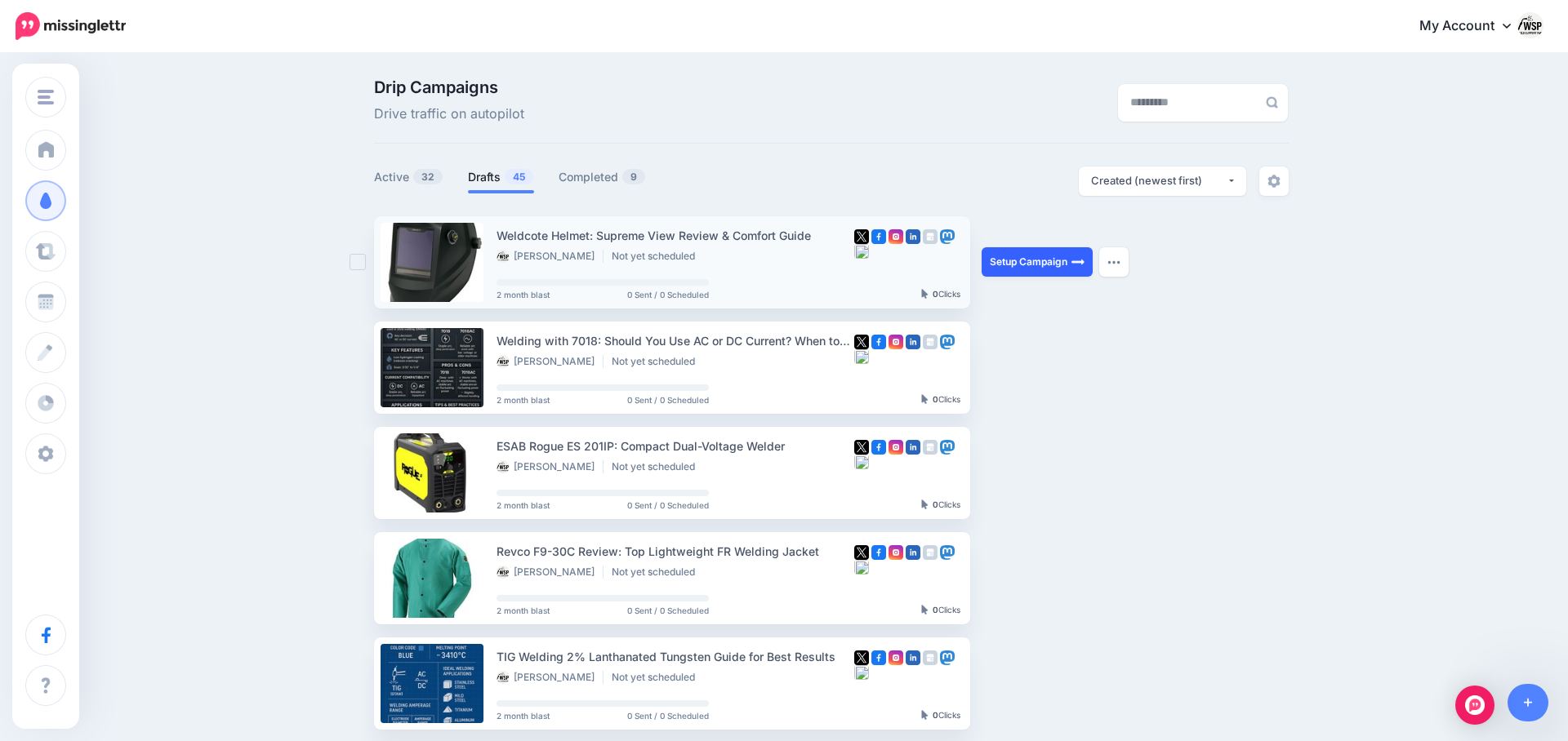
click at [1001, 257] on link "Setup Campaign" at bounding box center [1037, 261] width 111 height 29
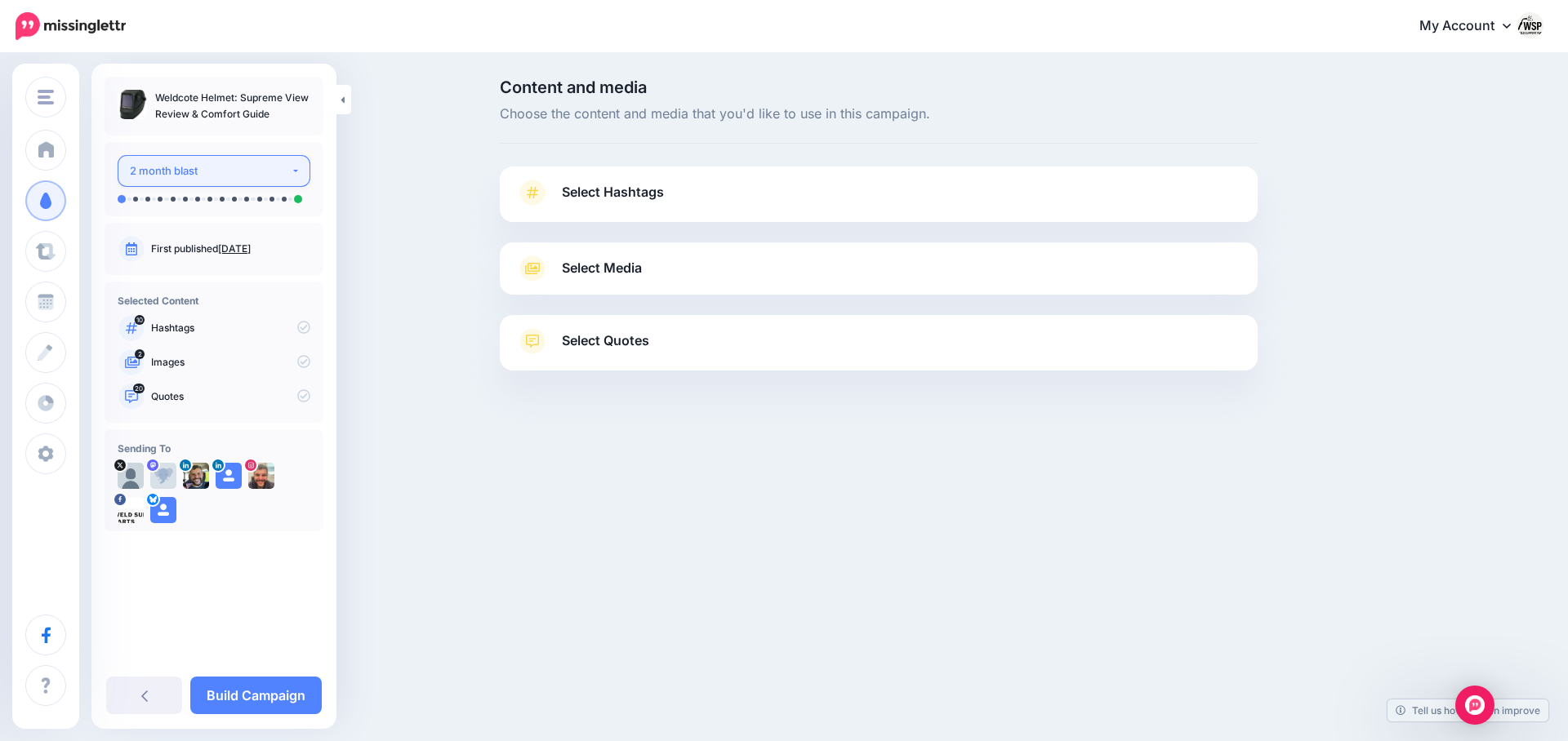
click at [286, 167] on div "2 month blast" at bounding box center [210, 171] width 161 height 19
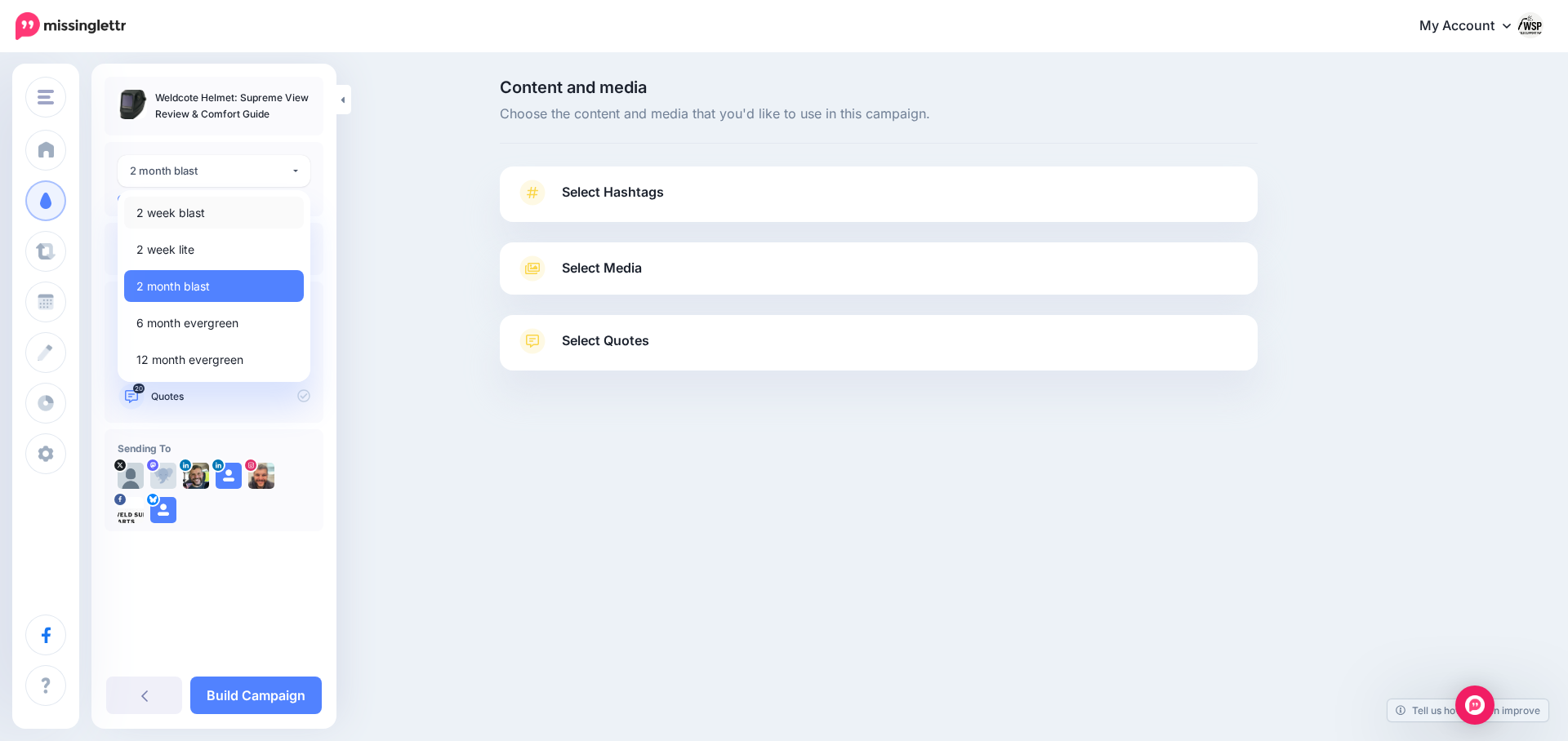
click at [215, 213] on link "2 week blast" at bounding box center [214, 212] width 179 height 32
select select "******"
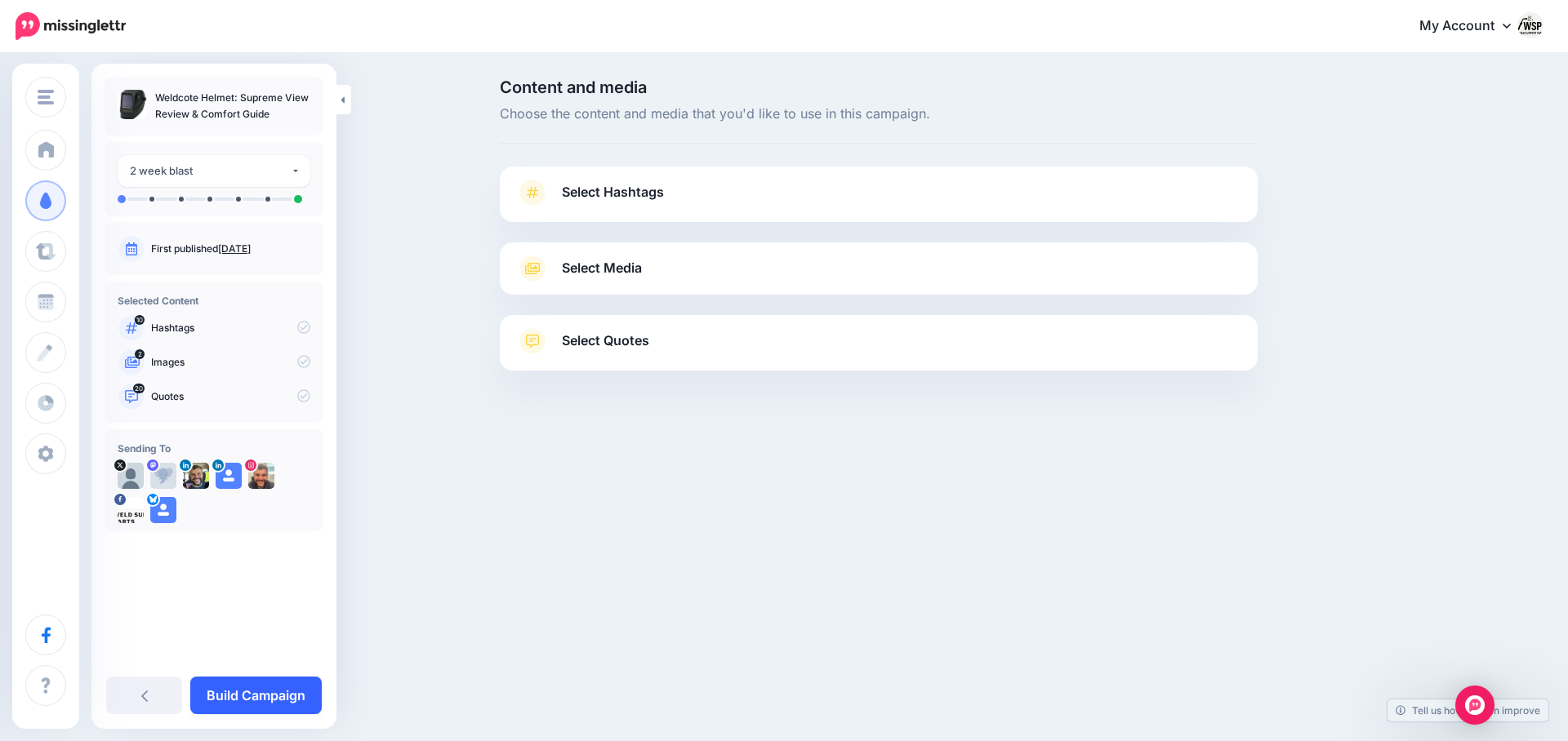
click at [271, 689] on link "Build Campaign" at bounding box center [255, 695] width 131 height 37
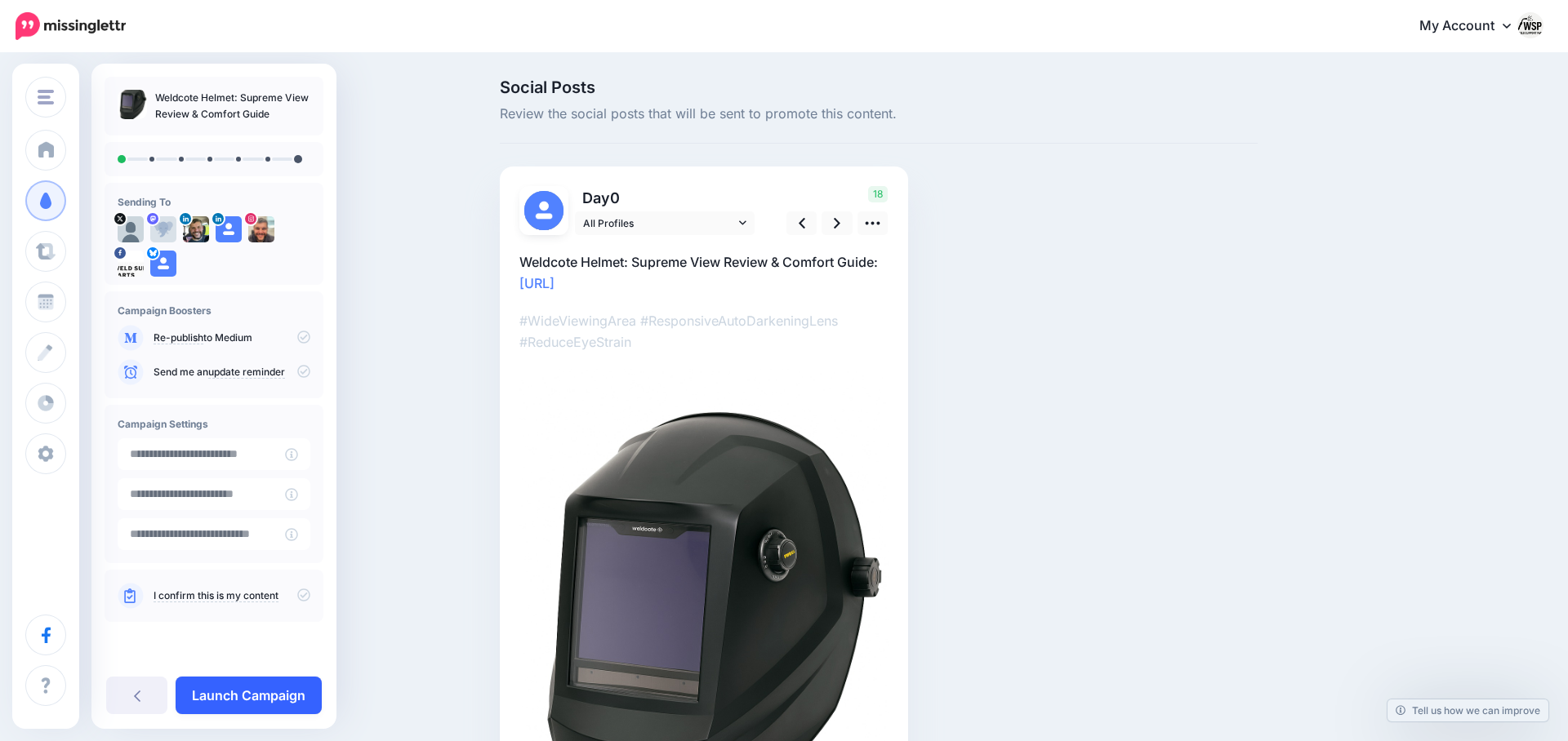
click at [225, 699] on link "Launch Campaign" at bounding box center [248, 695] width 146 height 37
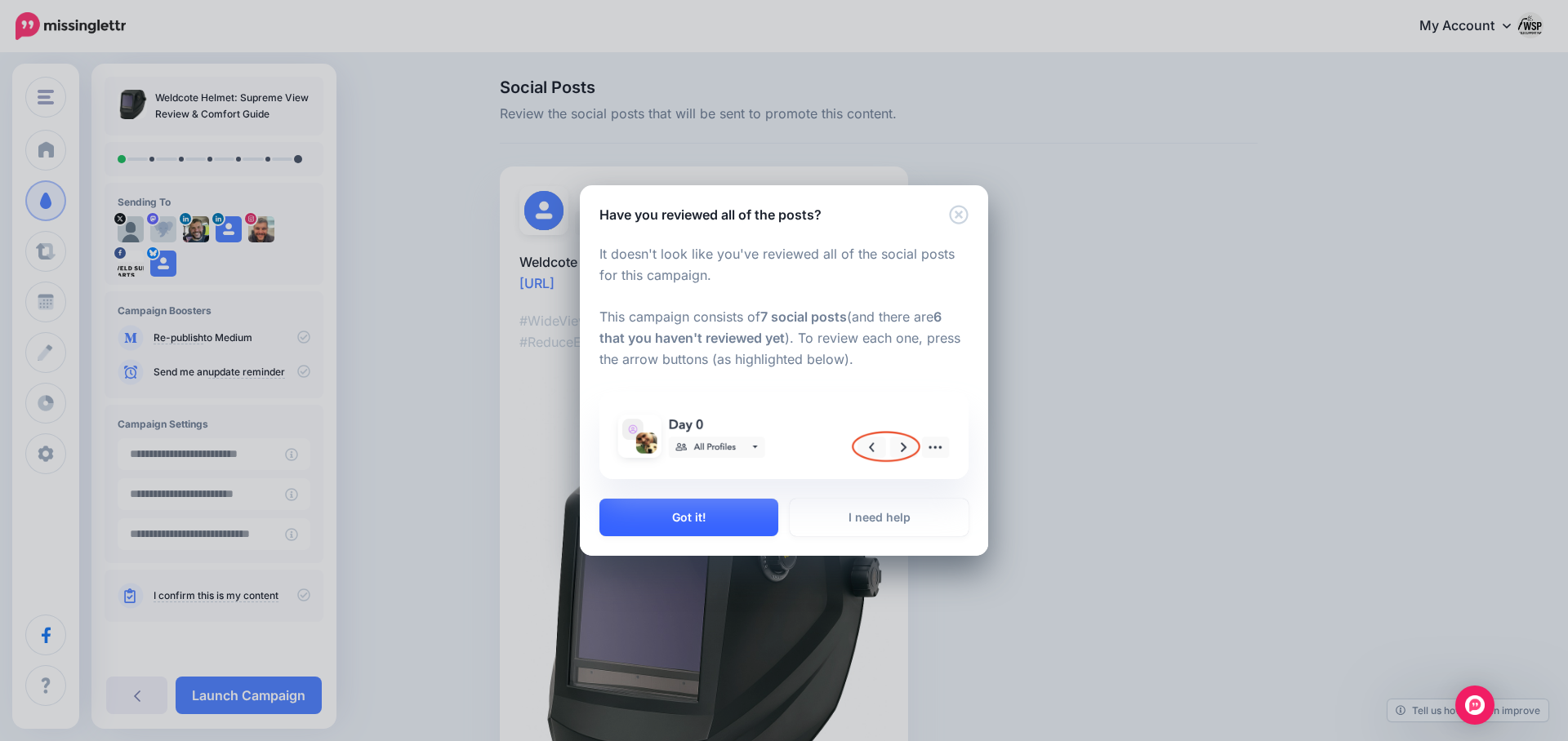
click at [741, 527] on button "Got it!" at bounding box center [689, 517] width 179 height 37
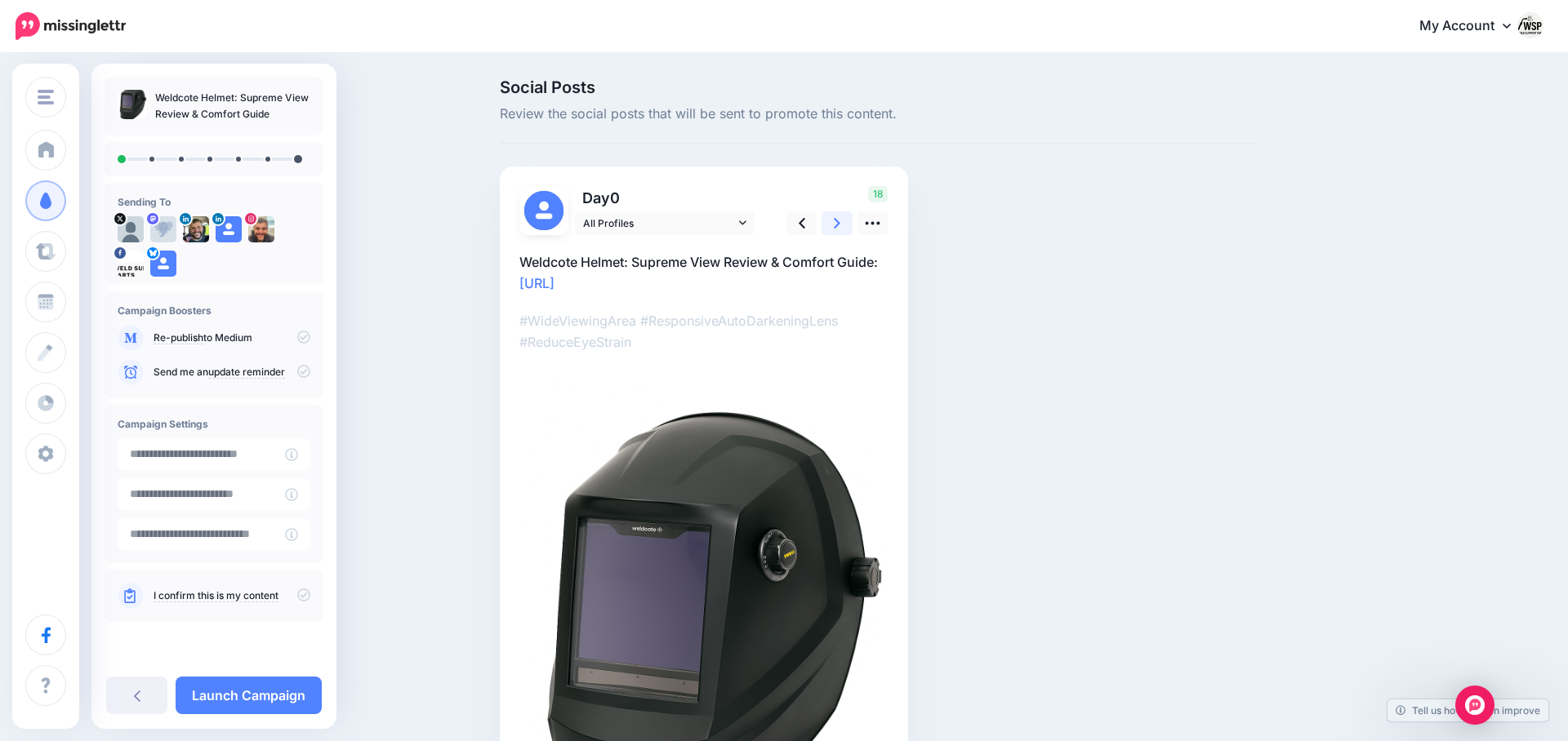
click at [837, 229] on icon at bounding box center [837, 223] width 6 height 17
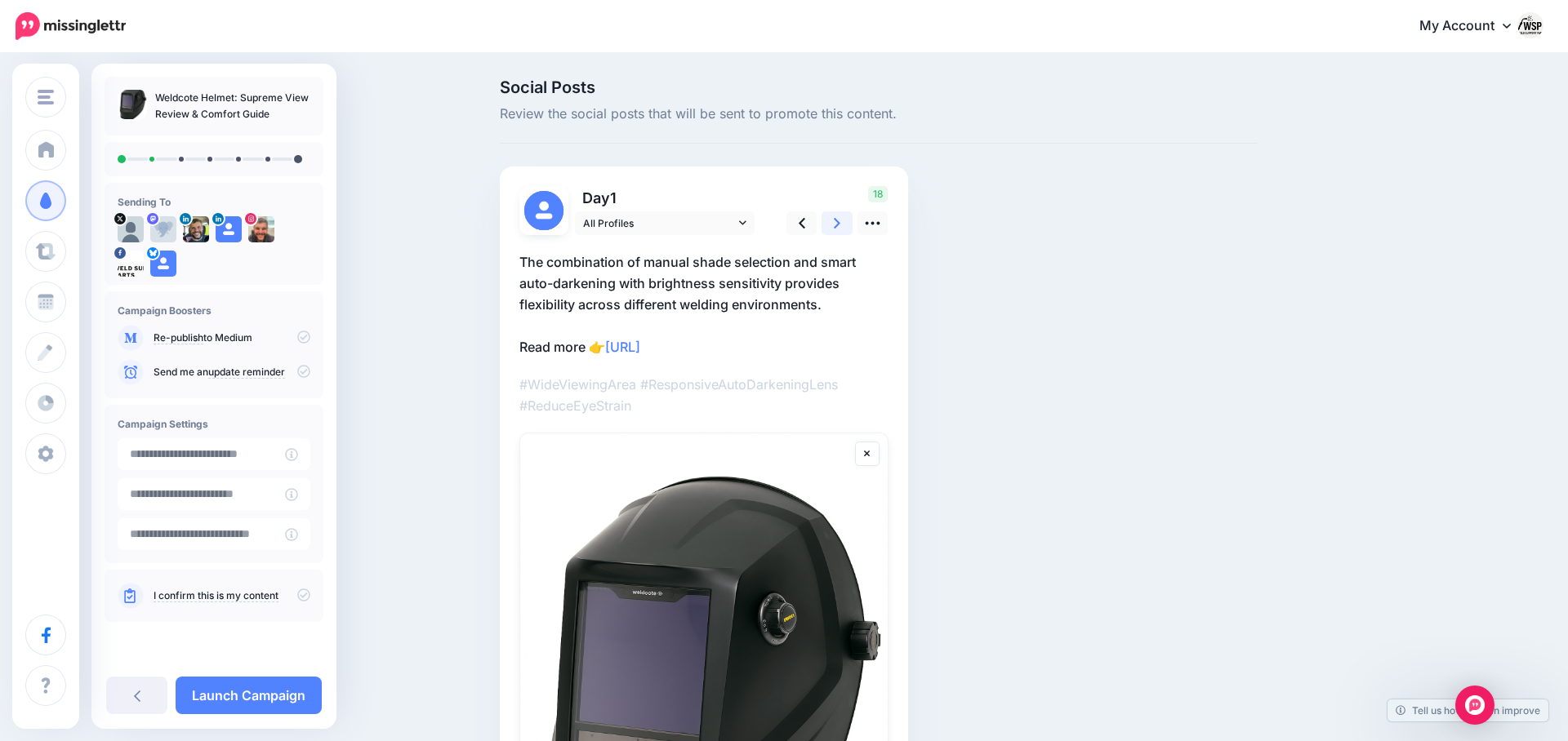
click at [837, 229] on icon at bounding box center [837, 223] width 6 height 17
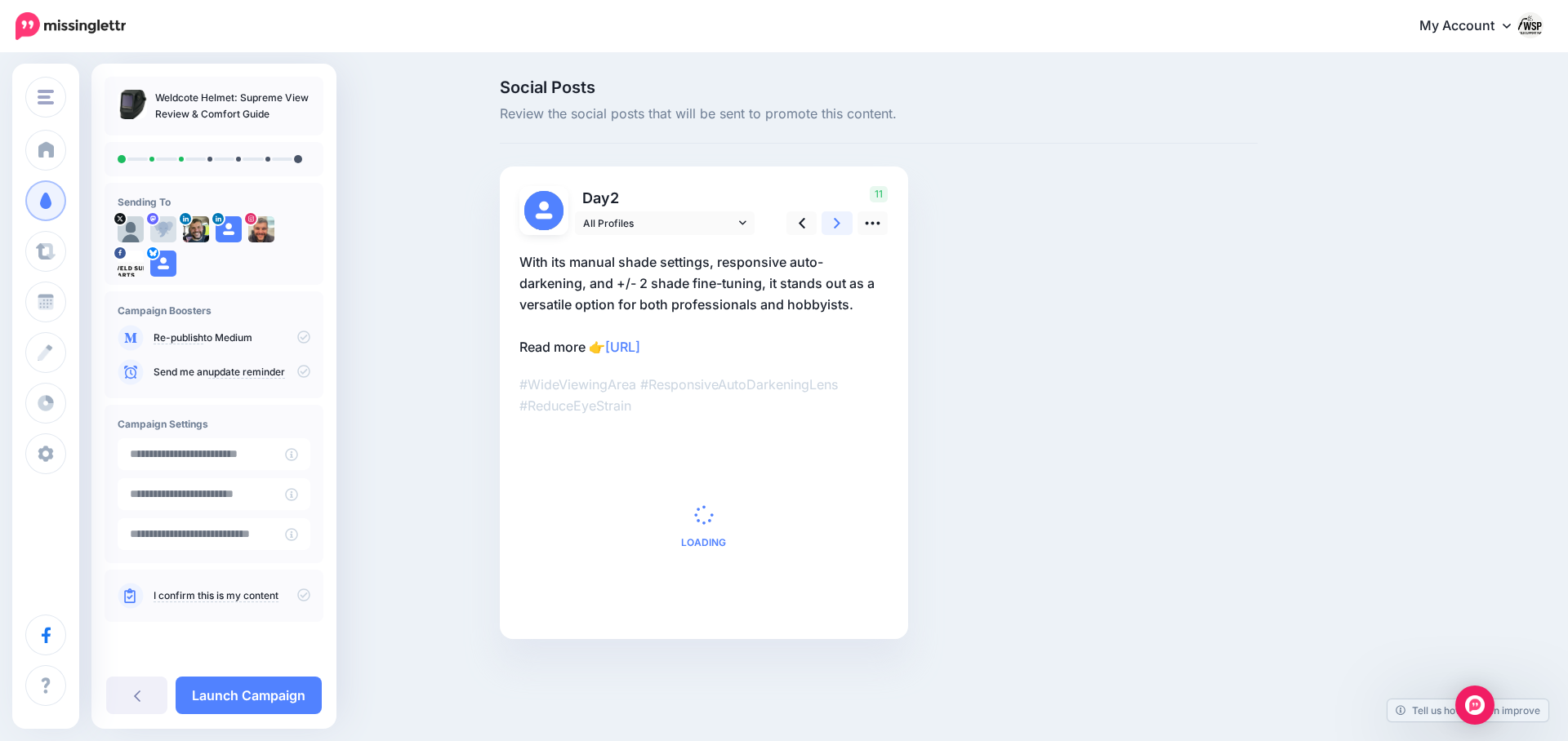
click at [837, 229] on icon at bounding box center [837, 223] width 6 height 17
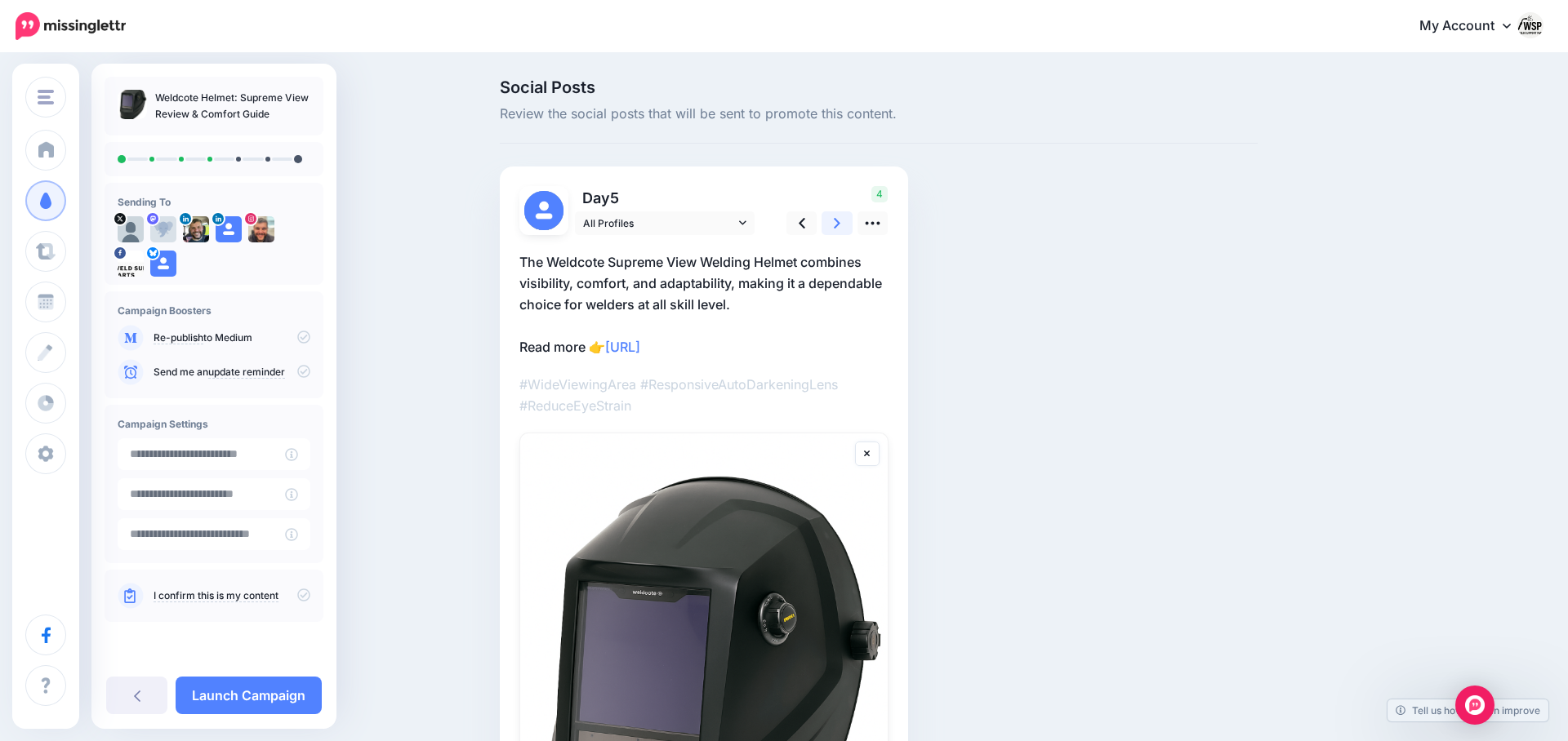
click at [837, 229] on icon at bounding box center [837, 223] width 6 height 17
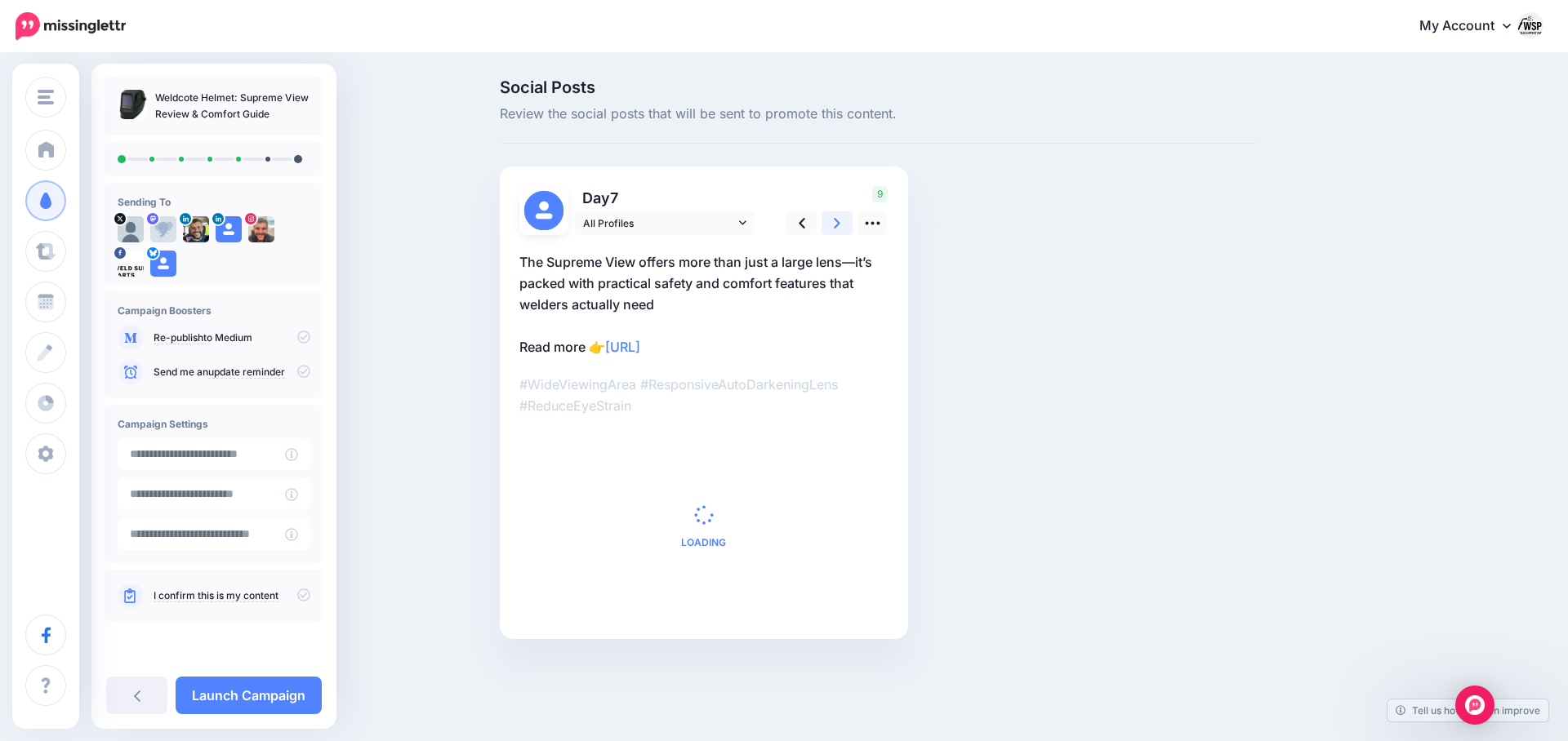
click at [837, 229] on icon at bounding box center [837, 223] width 6 height 17
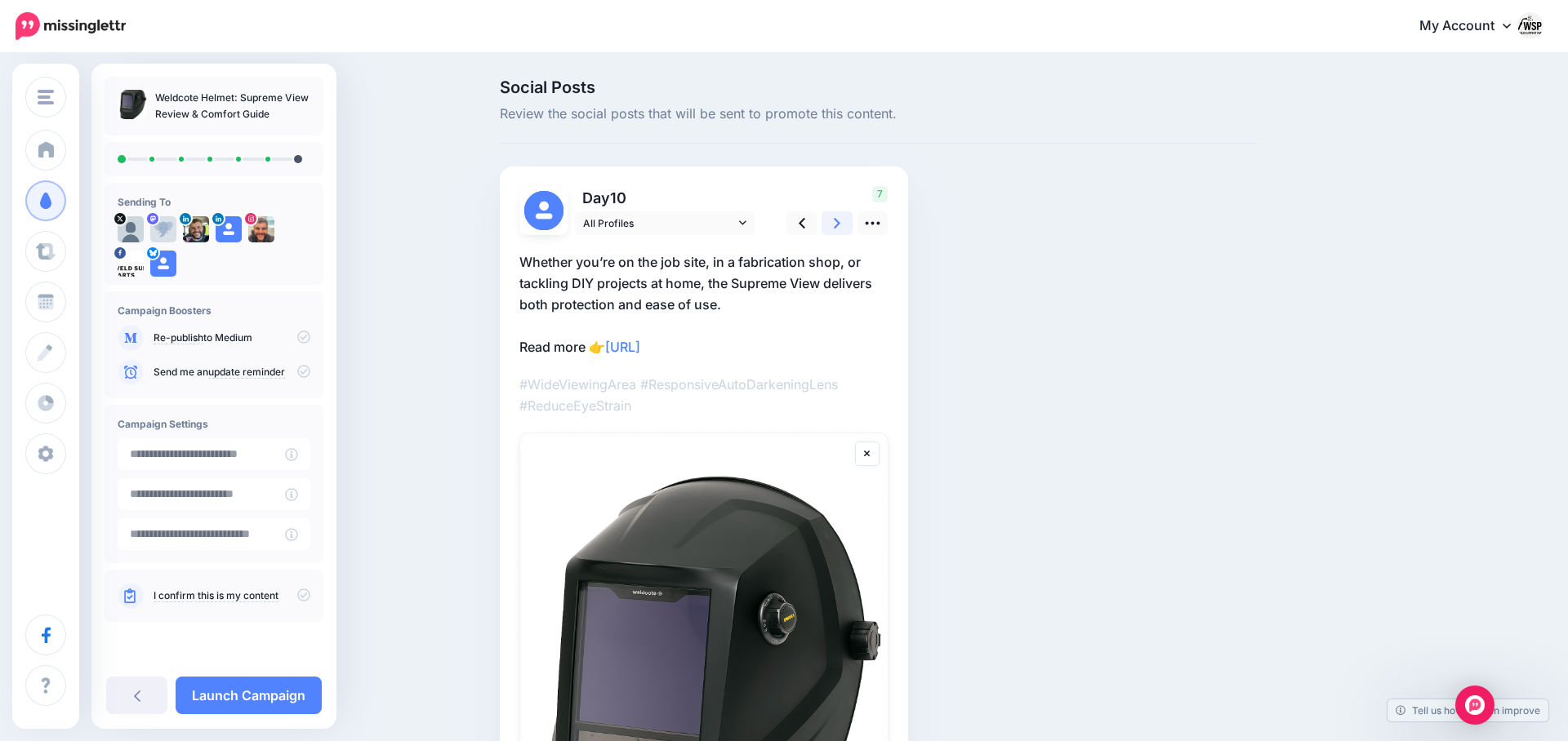
click at [837, 229] on icon at bounding box center [837, 223] width 6 height 17
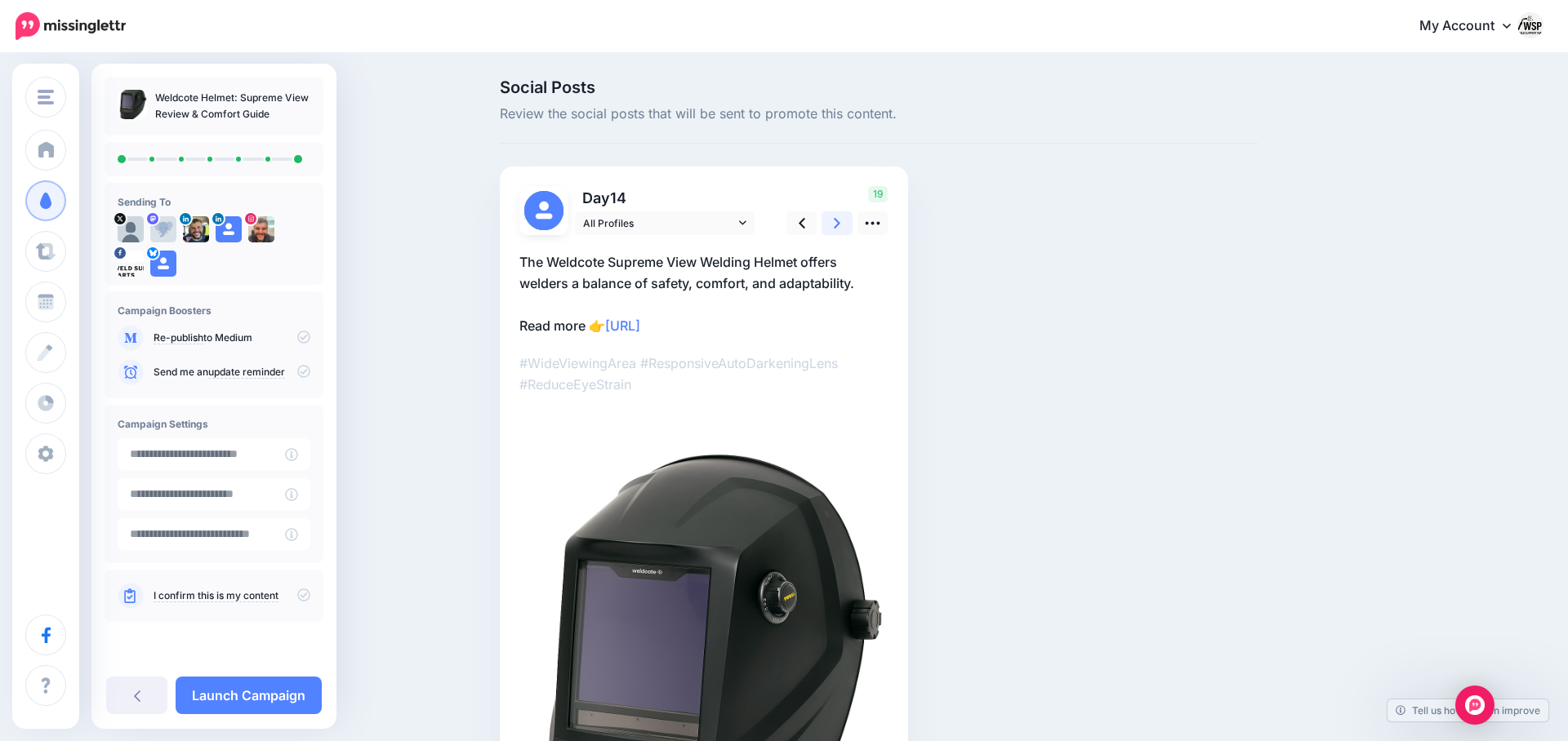
click at [837, 229] on icon at bounding box center [837, 223] width 6 height 17
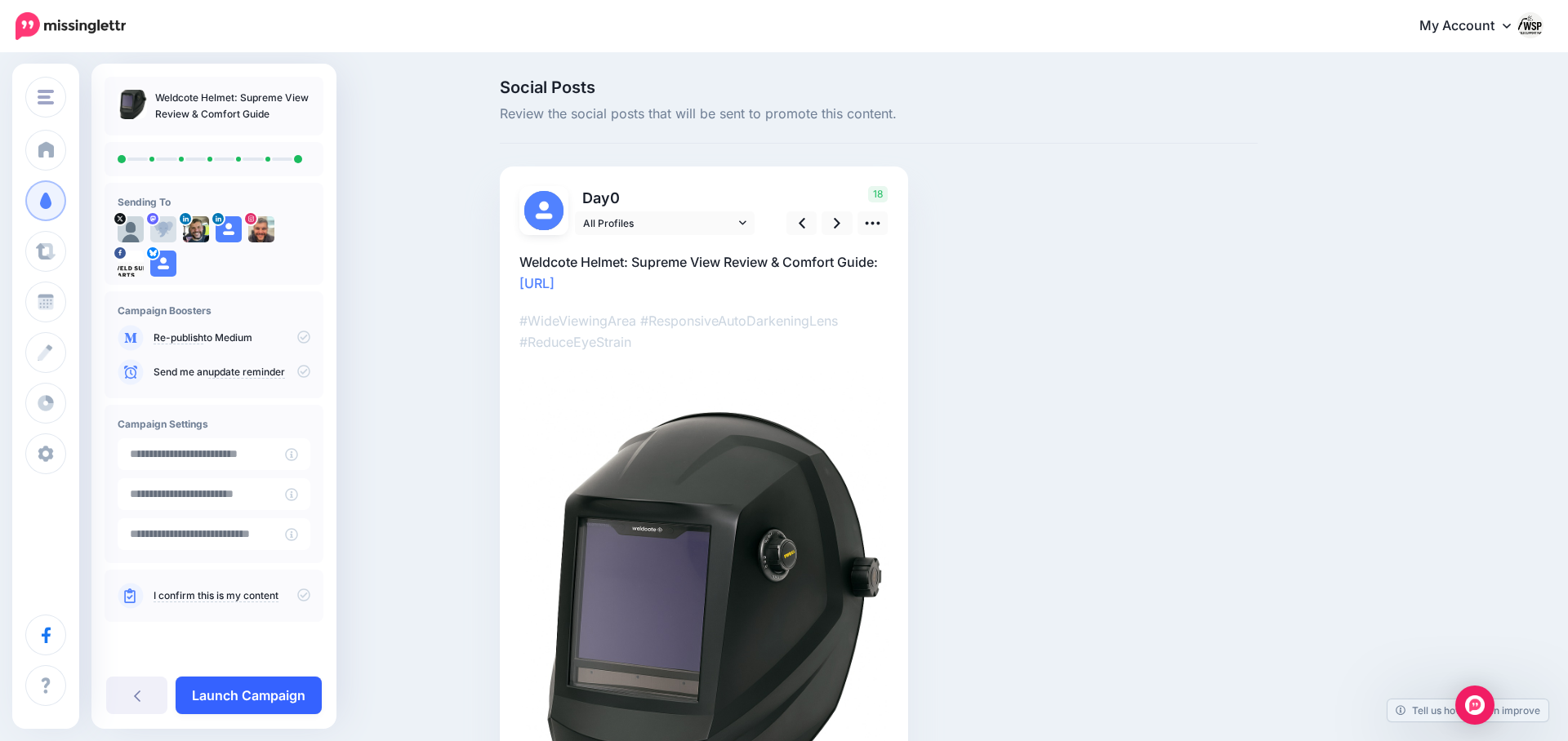
click at [262, 678] on link "Launch Campaign" at bounding box center [248, 695] width 146 height 37
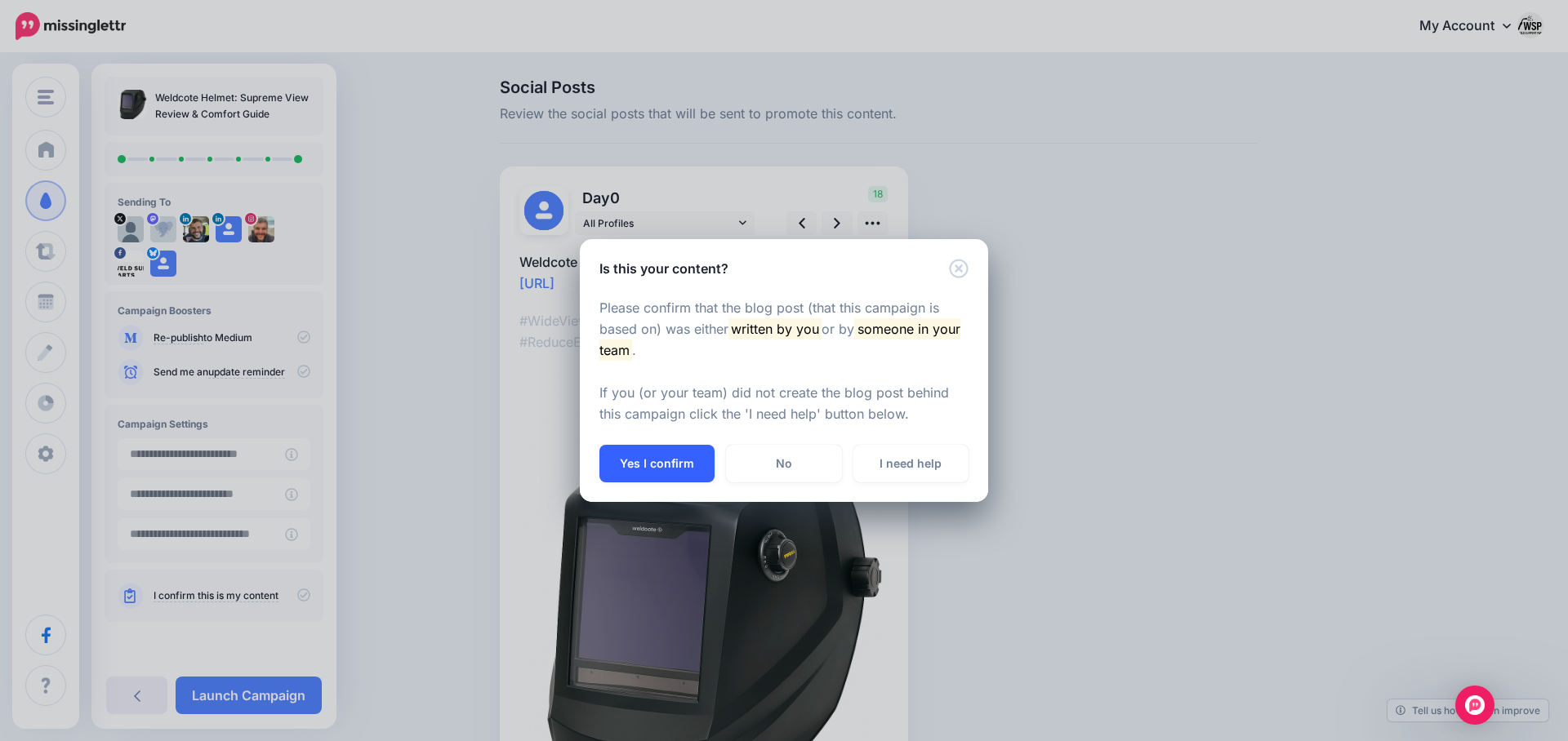
click at [664, 461] on button "Yes I confirm" at bounding box center [656, 463] width 115 height 37
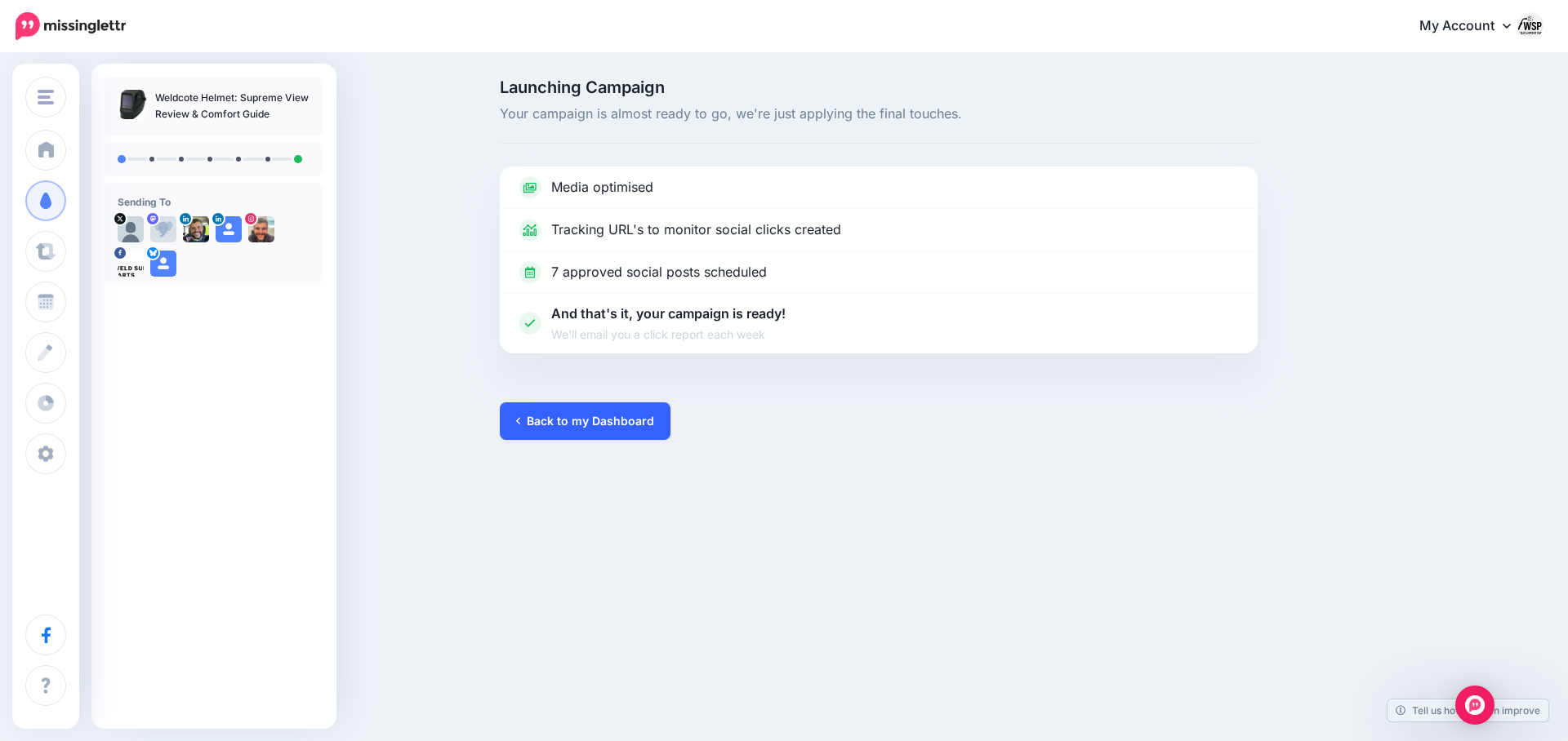
click at [642, 430] on link "Back to my Dashboard" at bounding box center [585, 421] width 171 height 37
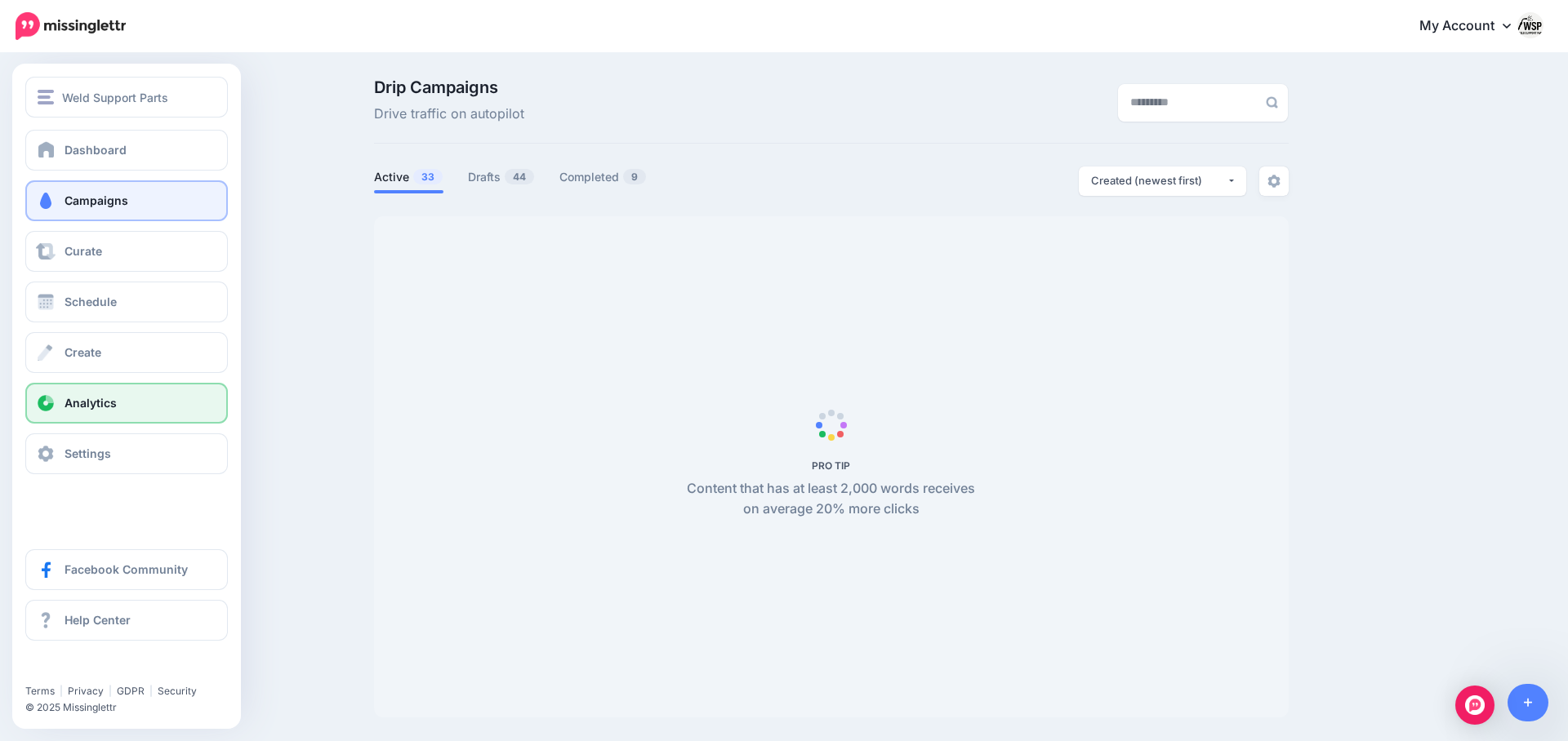
click at [91, 395] on span "Analytics" at bounding box center [91, 402] width 53 height 14
